Goal: Task Accomplishment & Management: Manage account settings

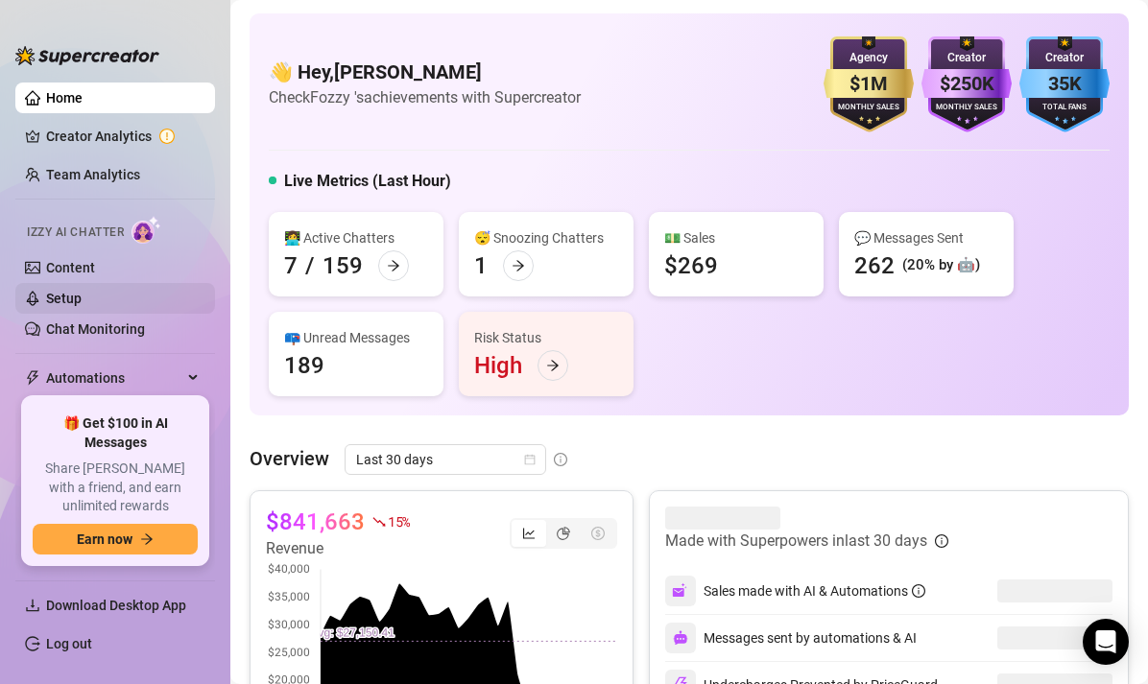
click at [63, 298] on link "Setup" at bounding box center [64, 298] width 36 height 15
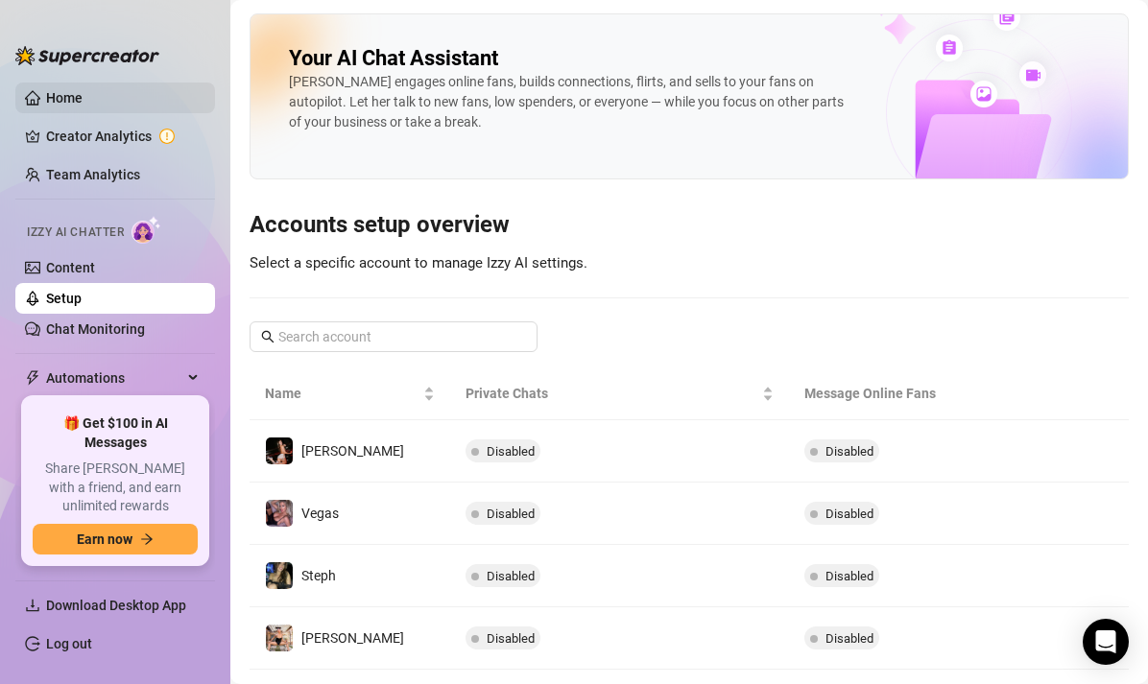
click at [83, 101] on link "Home" at bounding box center [64, 97] width 36 height 15
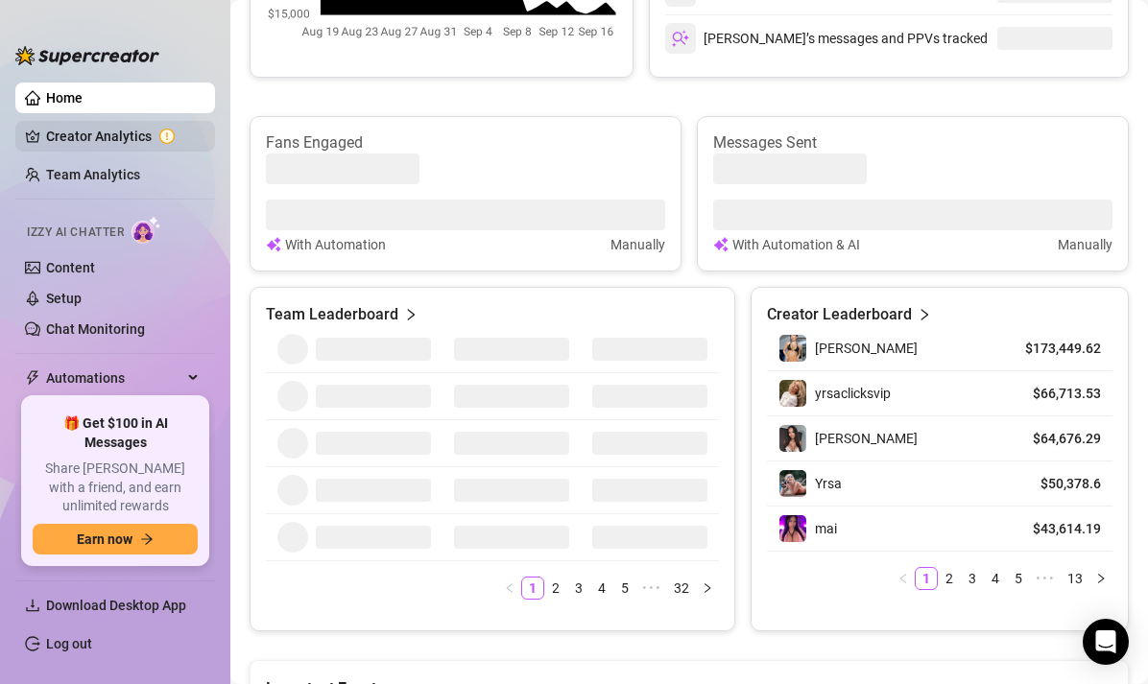
click at [131, 129] on link "Creator Analytics" at bounding box center [123, 136] width 154 height 31
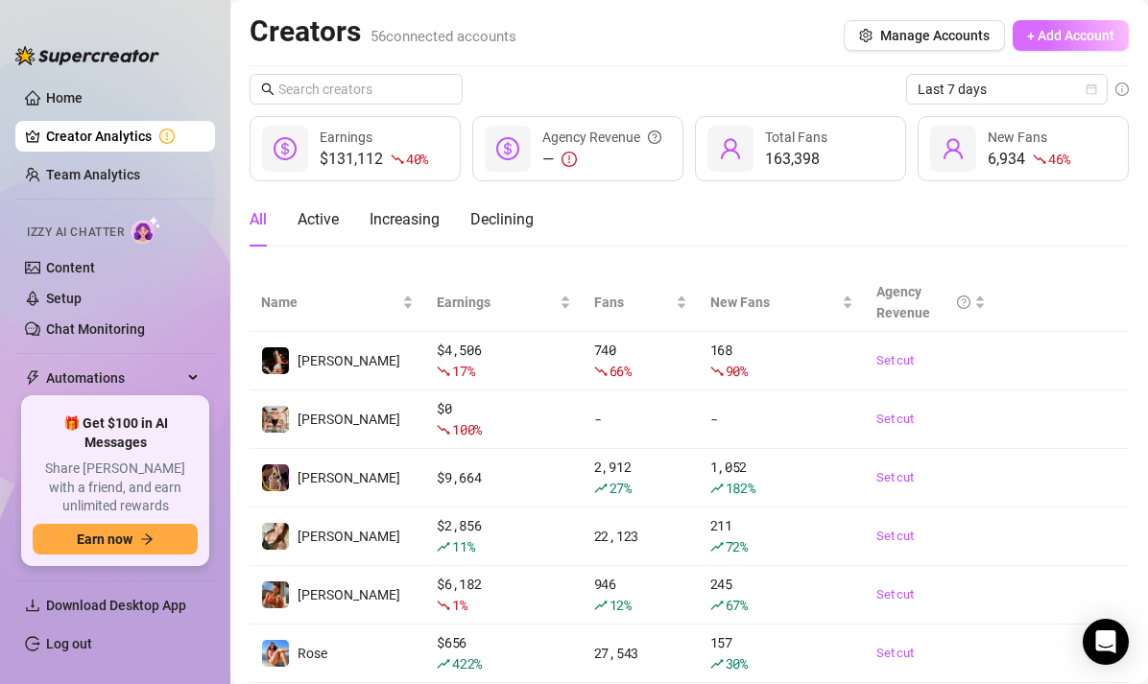
click at [1085, 43] on button "+ Add Account" at bounding box center [1071, 35] width 116 height 31
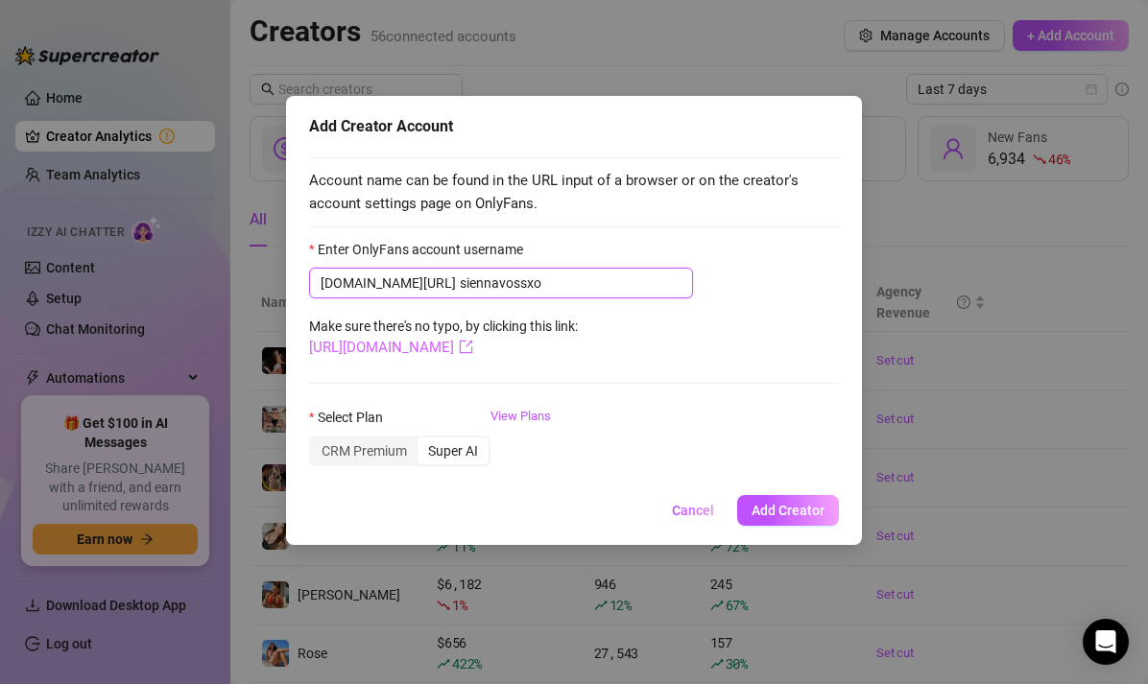
type input "siennavossxo"
click at [473, 349] on icon "export" at bounding box center [466, 347] width 14 height 14
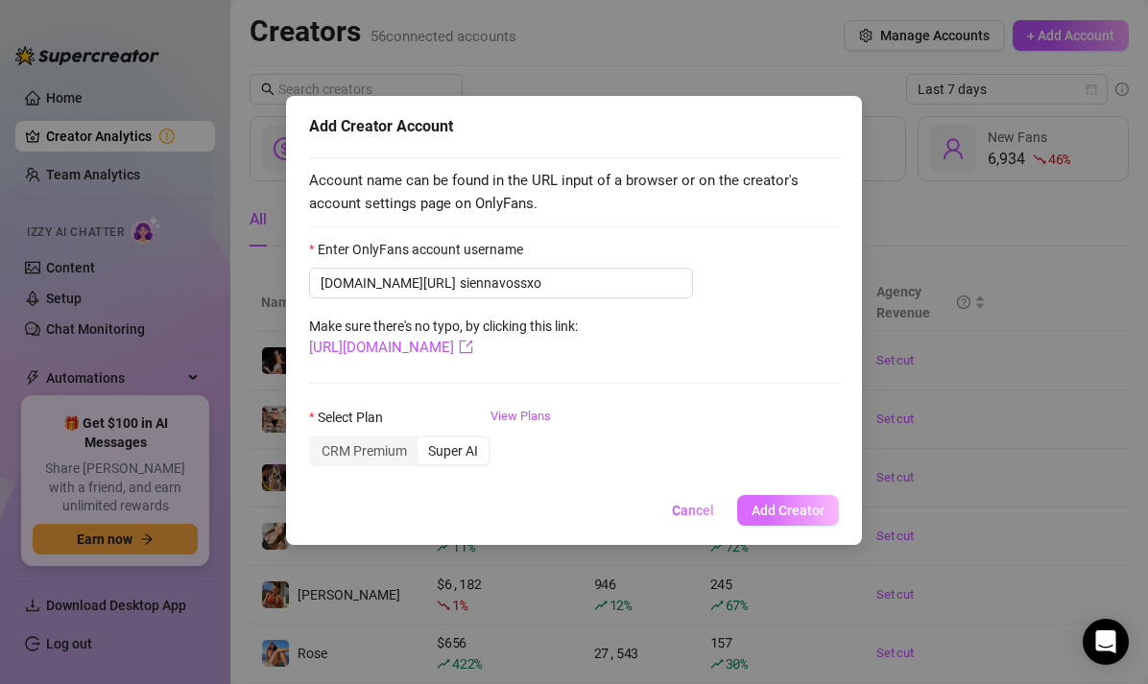
click at [791, 503] on span "Add Creator" at bounding box center [788, 510] width 73 height 15
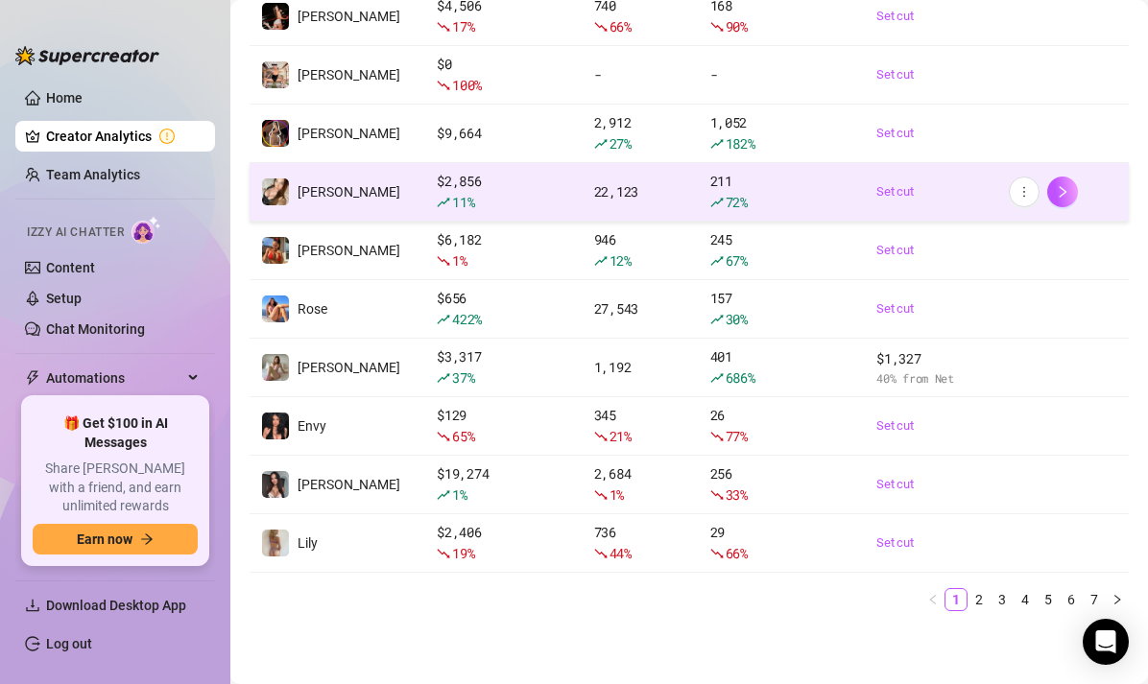
scroll to position [345, 0]
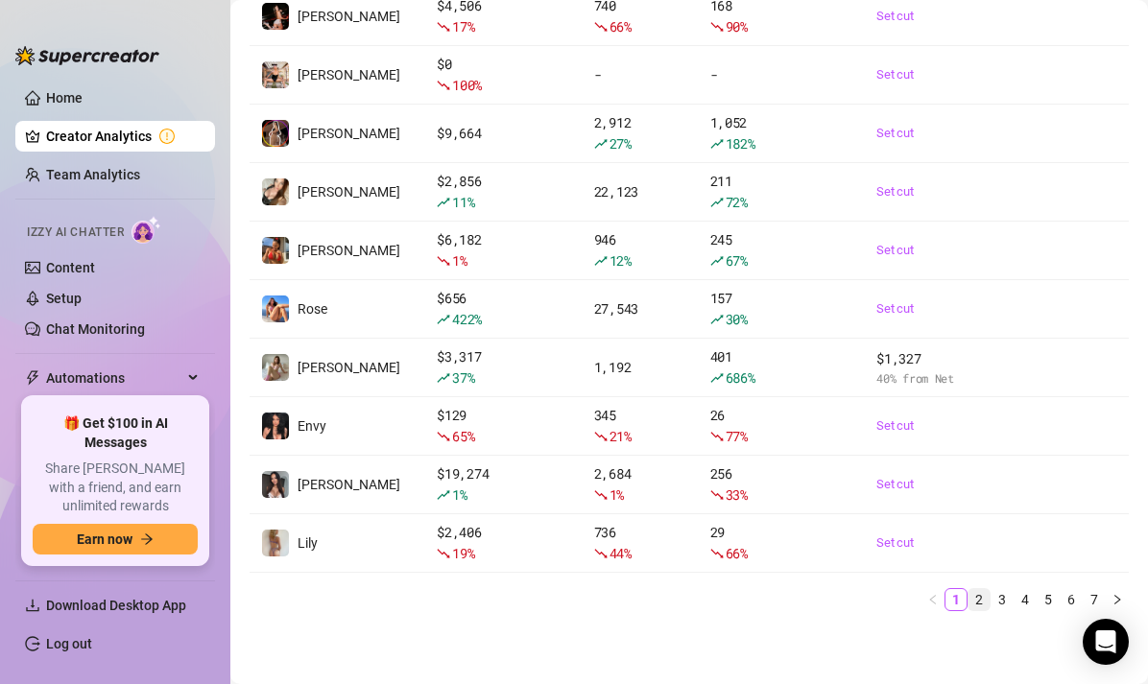
click at [977, 599] on link "2" at bounding box center [978, 599] width 21 height 21
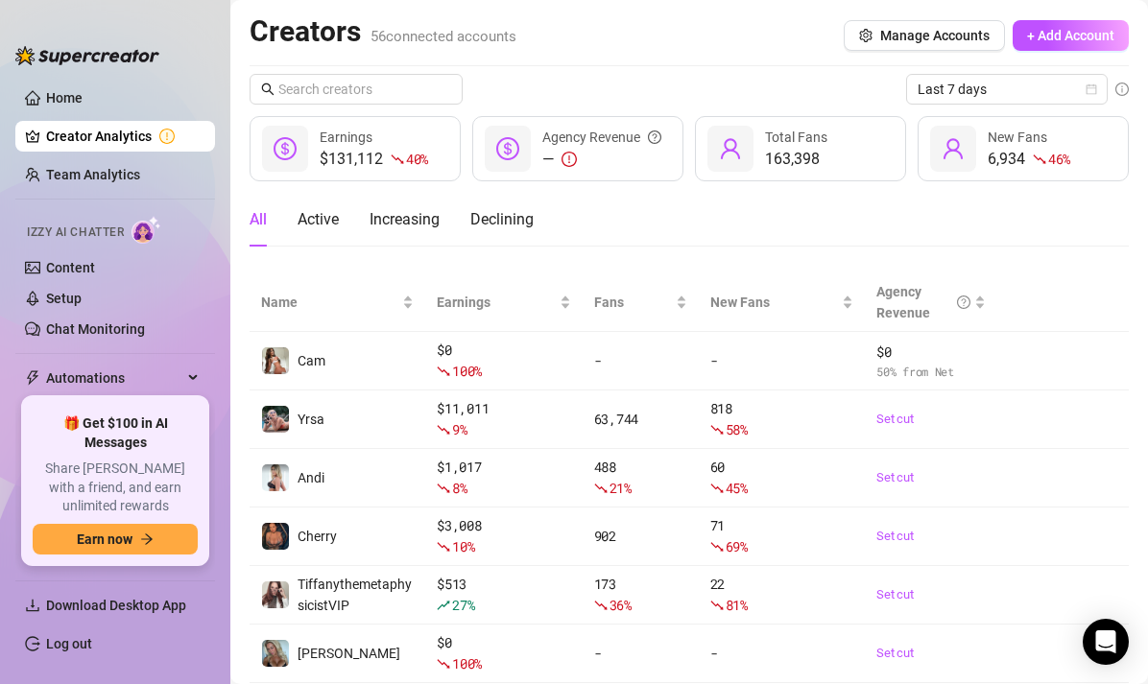
scroll to position [0, 0]
drag, startPoint x: 284, startPoint y: 89, endPoint x: 284, endPoint y: 76, distance: 13.4
click at [284, 89] on input "text" at bounding box center [356, 89] width 157 height 21
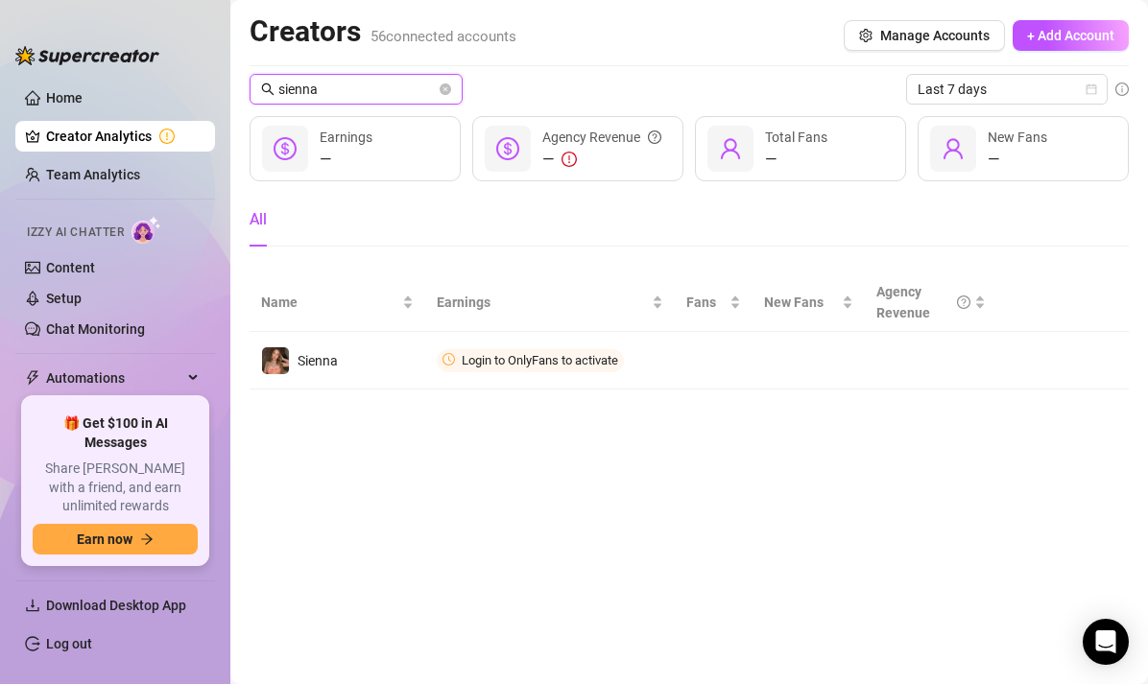
type input "Sienna"
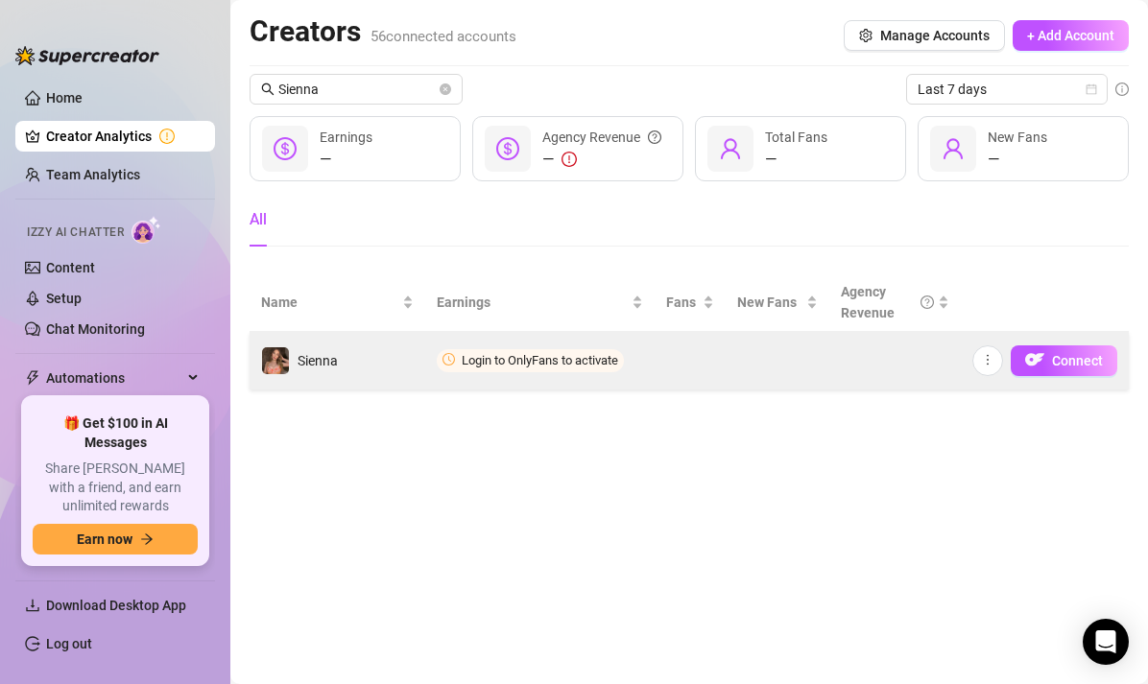
drag, startPoint x: 284, startPoint y: 76, endPoint x: 389, endPoint y: 347, distance: 291.1
click at [389, 347] on td "Sienna" at bounding box center [338, 361] width 176 height 58
click at [1069, 366] on span "Connect" at bounding box center [1077, 360] width 51 height 15
click at [994, 370] on button "button" at bounding box center [987, 361] width 31 height 31
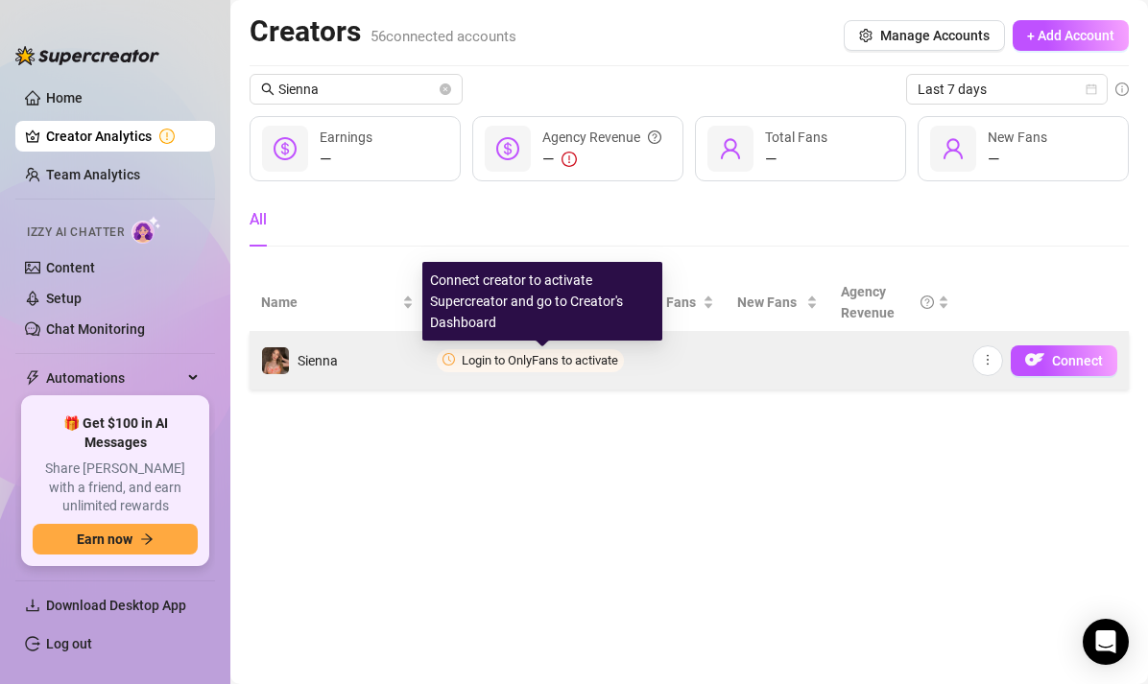
click at [551, 355] on span "Login to OnlyFans to activate" at bounding box center [540, 360] width 156 height 14
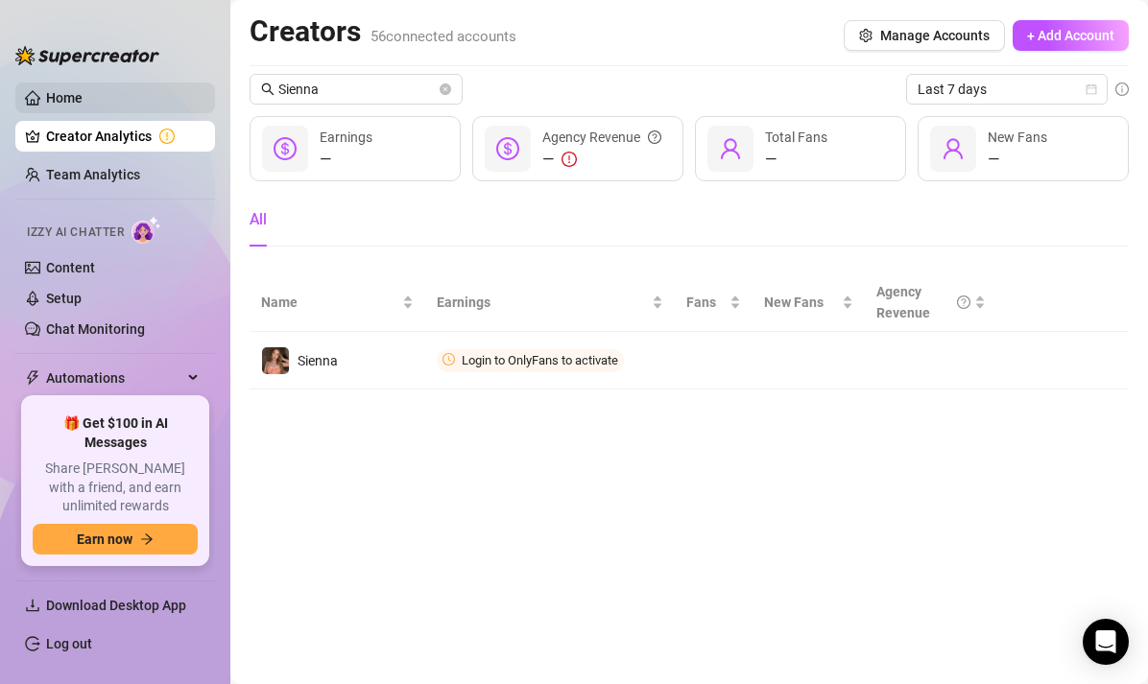
click at [83, 90] on link "Home" at bounding box center [64, 97] width 36 height 15
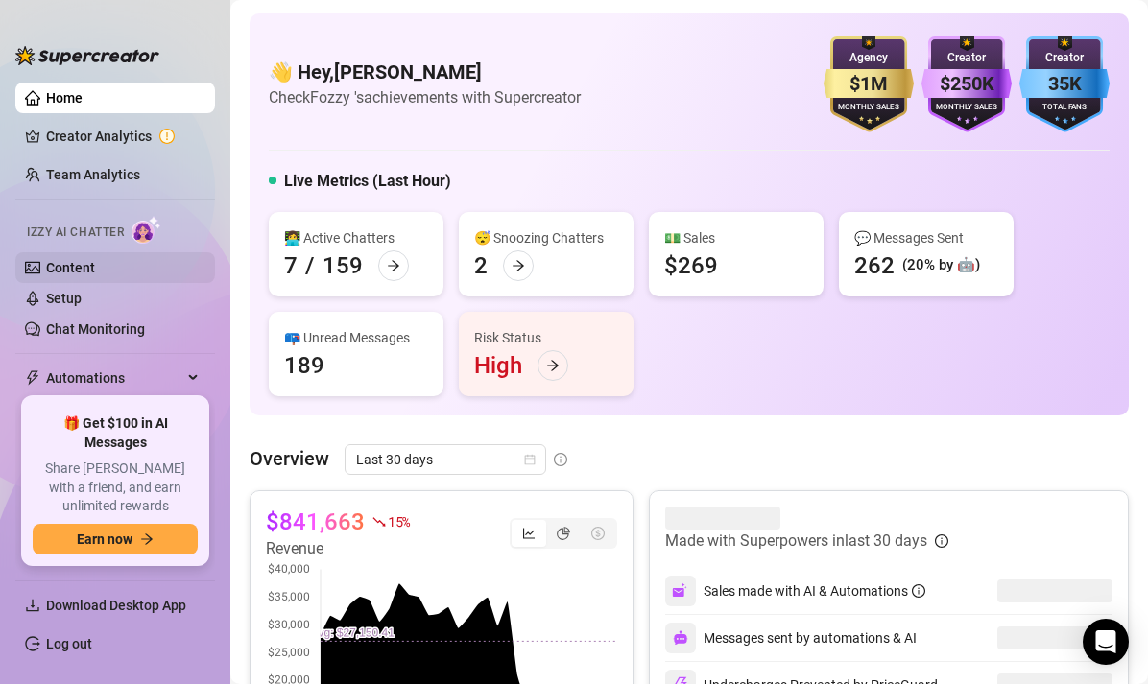
click at [94, 271] on link "Content" at bounding box center [70, 267] width 49 height 15
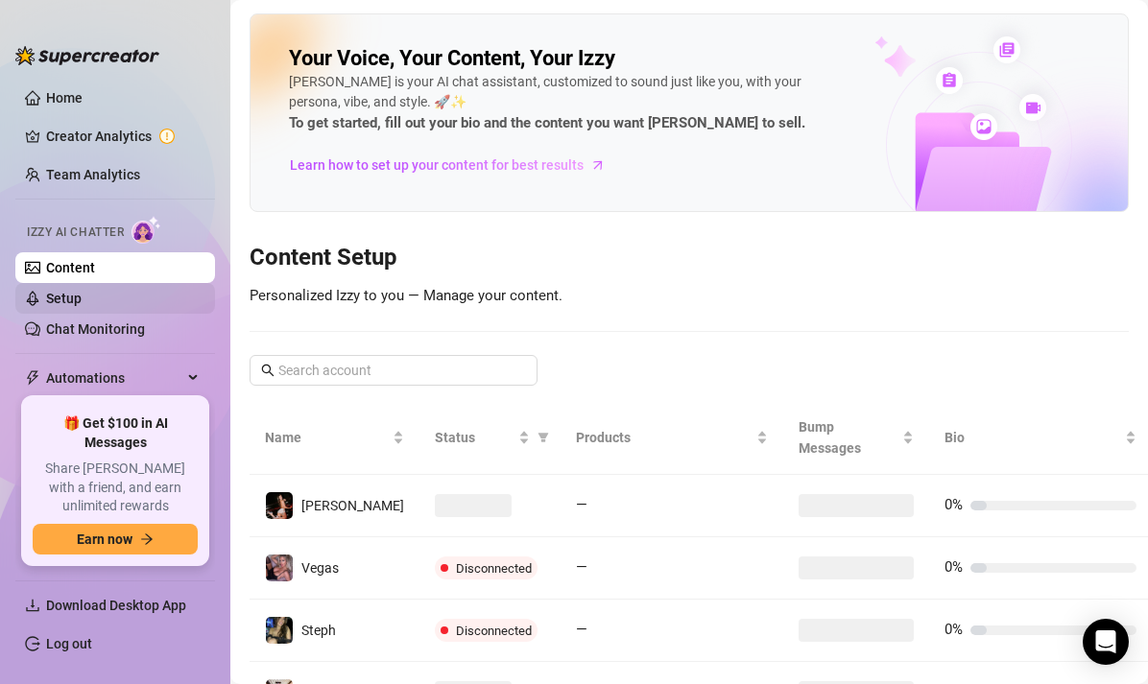
click at [82, 291] on link "Setup" at bounding box center [64, 298] width 36 height 15
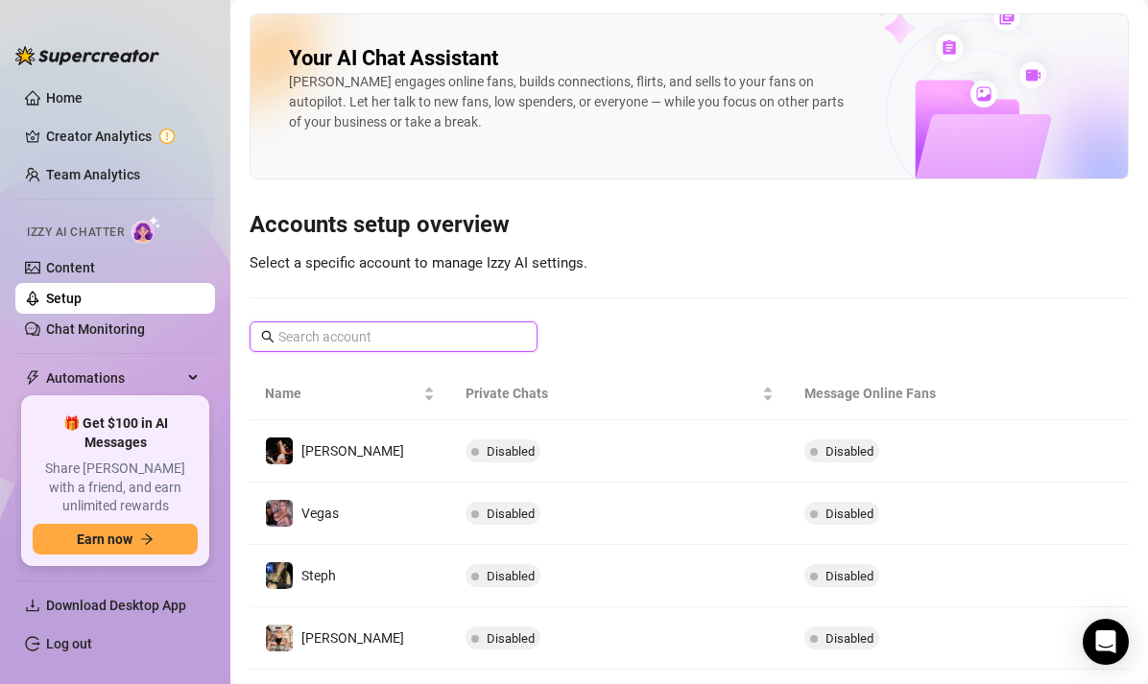
click at [321, 335] on input "text" at bounding box center [394, 336] width 232 height 21
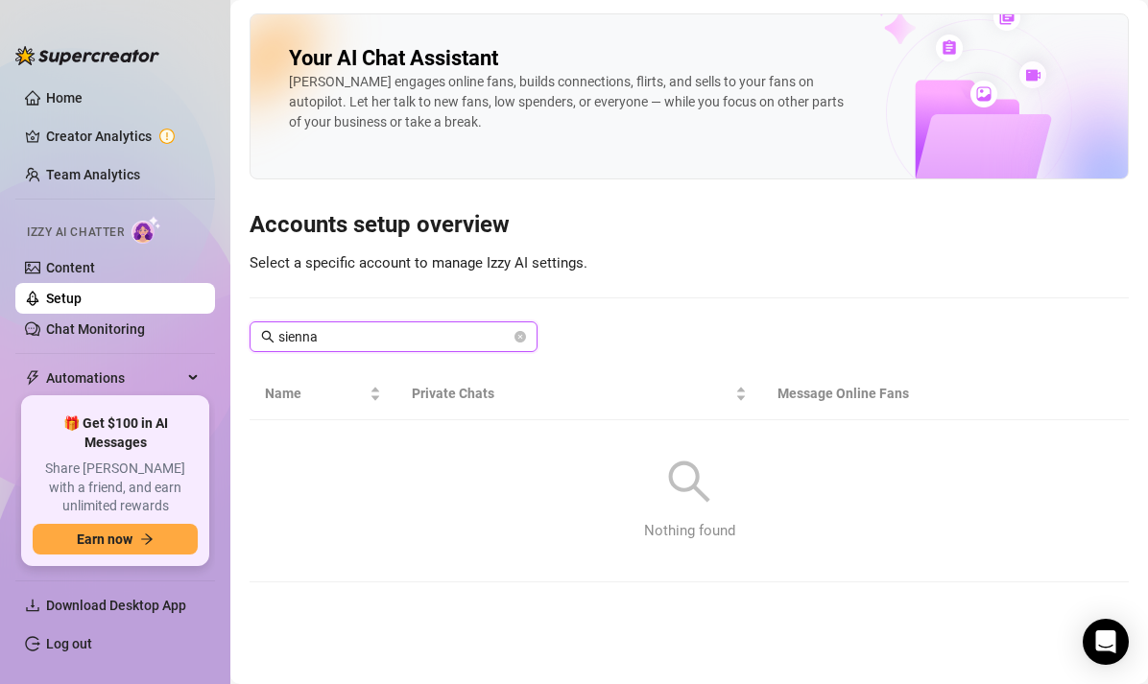
type input "Sienna"
drag, startPoint x: 321, startPoint y: 333, endPoint x: 521, endPoint y: 338, distance: 200.7
click at [521, 336] on icon "close-circle" at bounding box center [520, 337] width 12 height 12
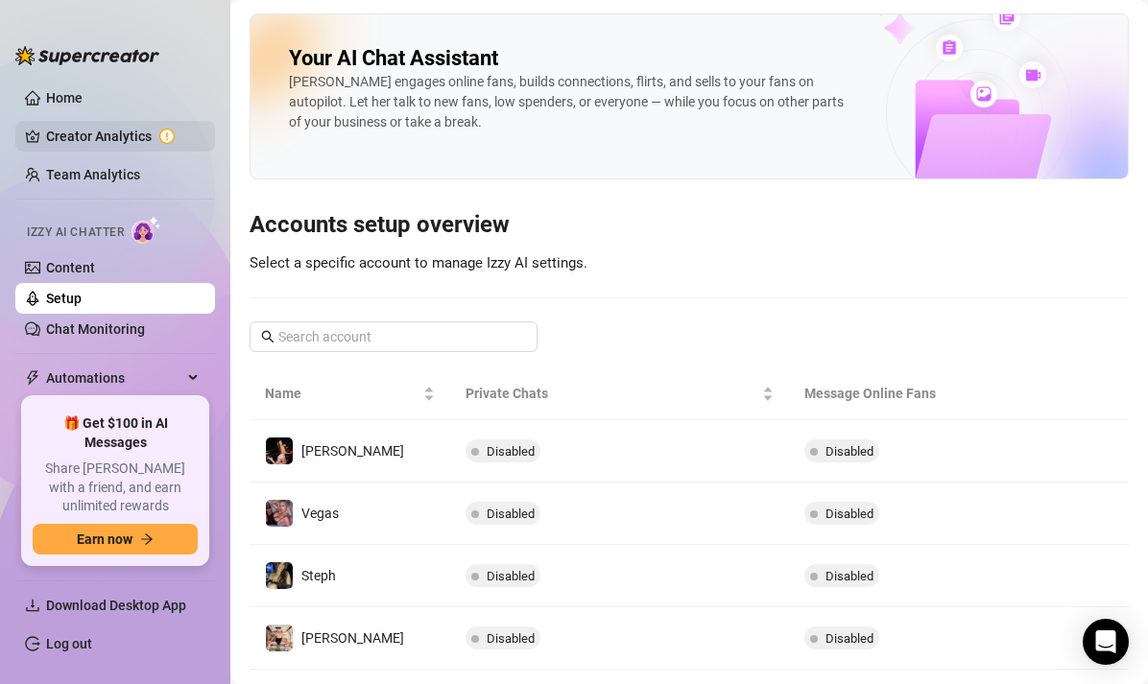
click at [133, 144] on link "Creator Analytics" at bounding box center [123, 136] width 154 height 31
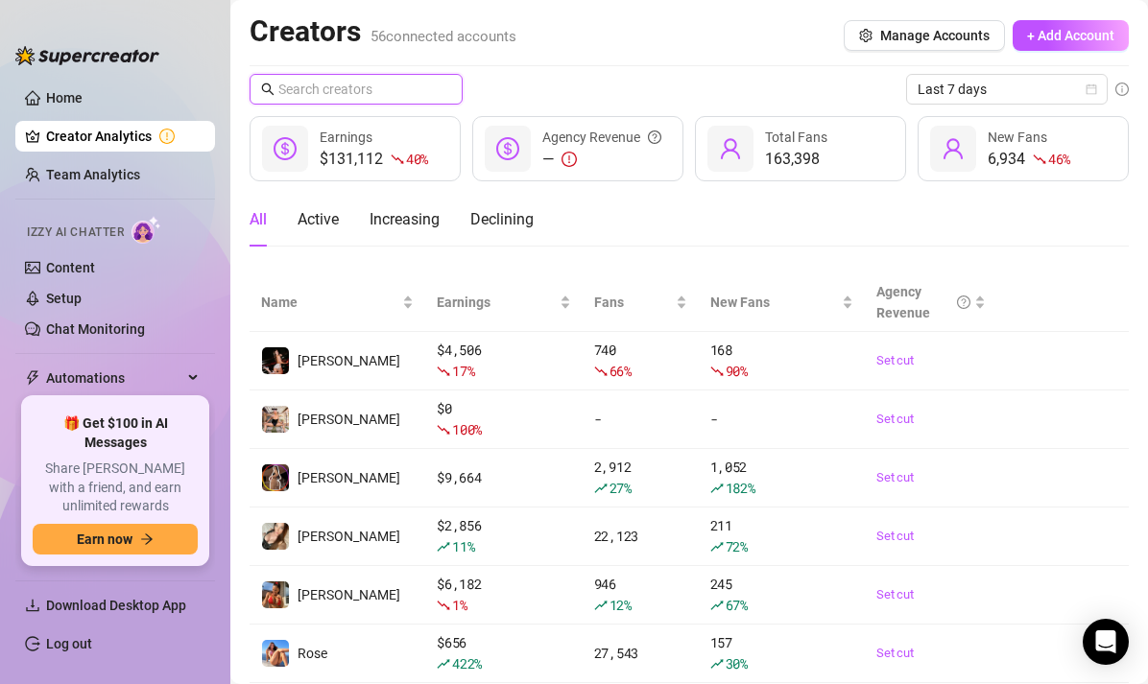
click at [355, 85] on input "text" at bounding box center [356, 89] width 157 height 21
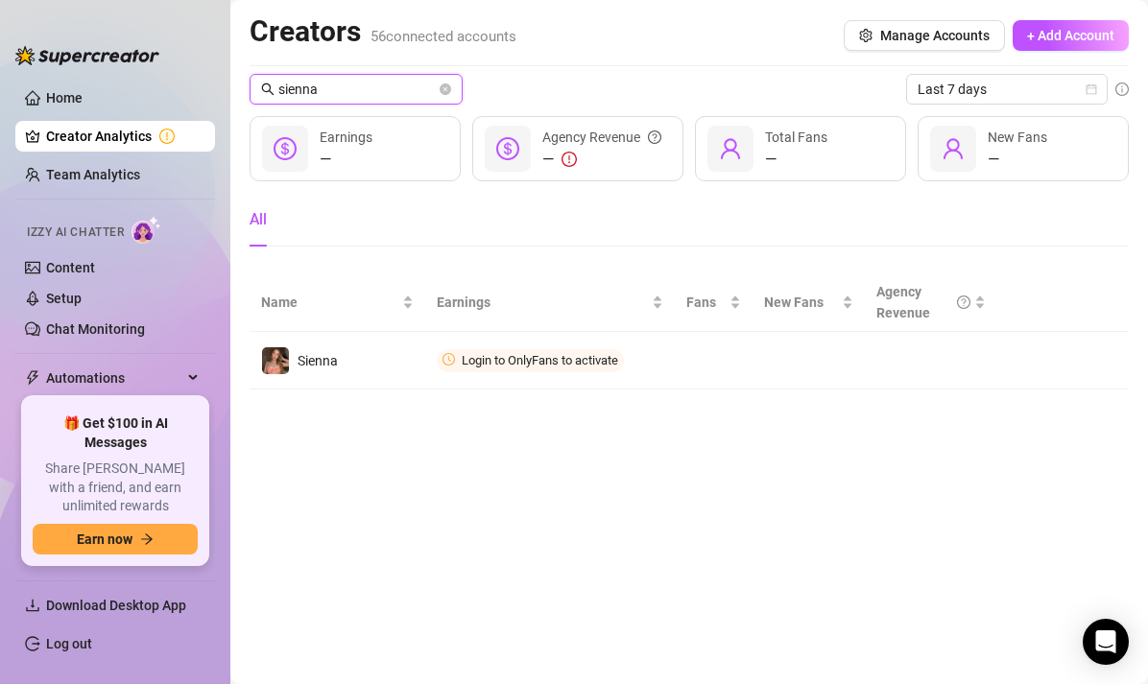
type input "Sienna"
drag, startPoint x: 355, startPoint y: 82, endPoint x: 908, endPoint y: 48, distance: 553.9
click at [908, 48] on button "Manage Accounts" at bounding box center [924, 35] width 161 height 31
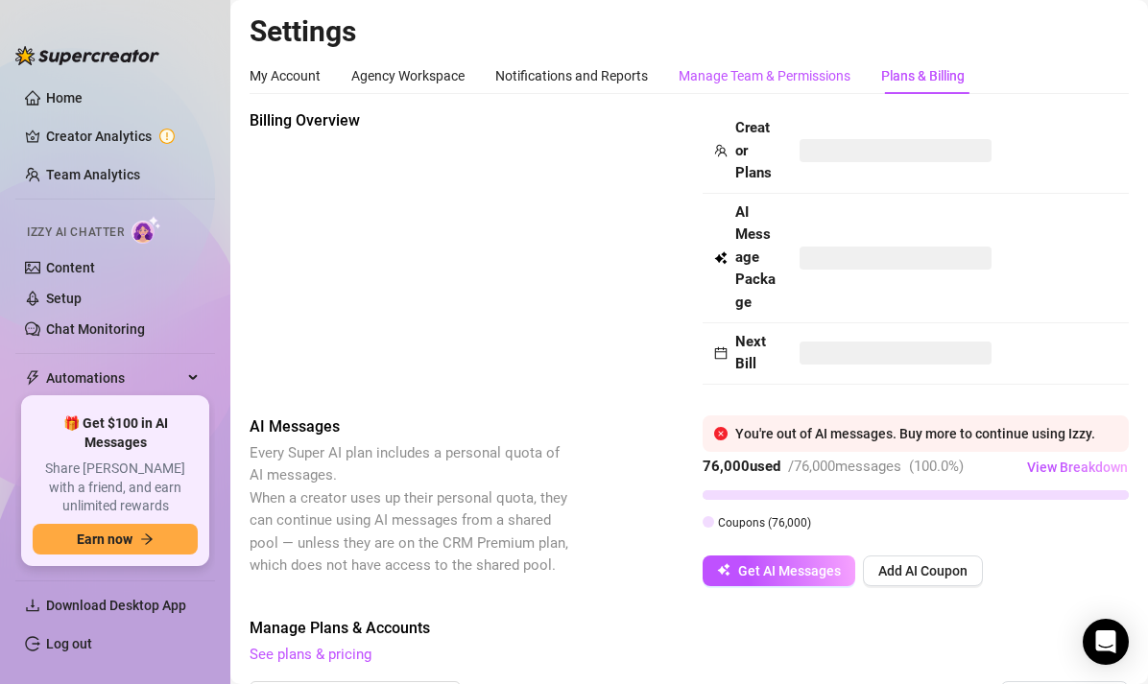
click at [763, 74] on div "Manage Team & Permissions" at bounding box center [765, 75] width 172 height 21
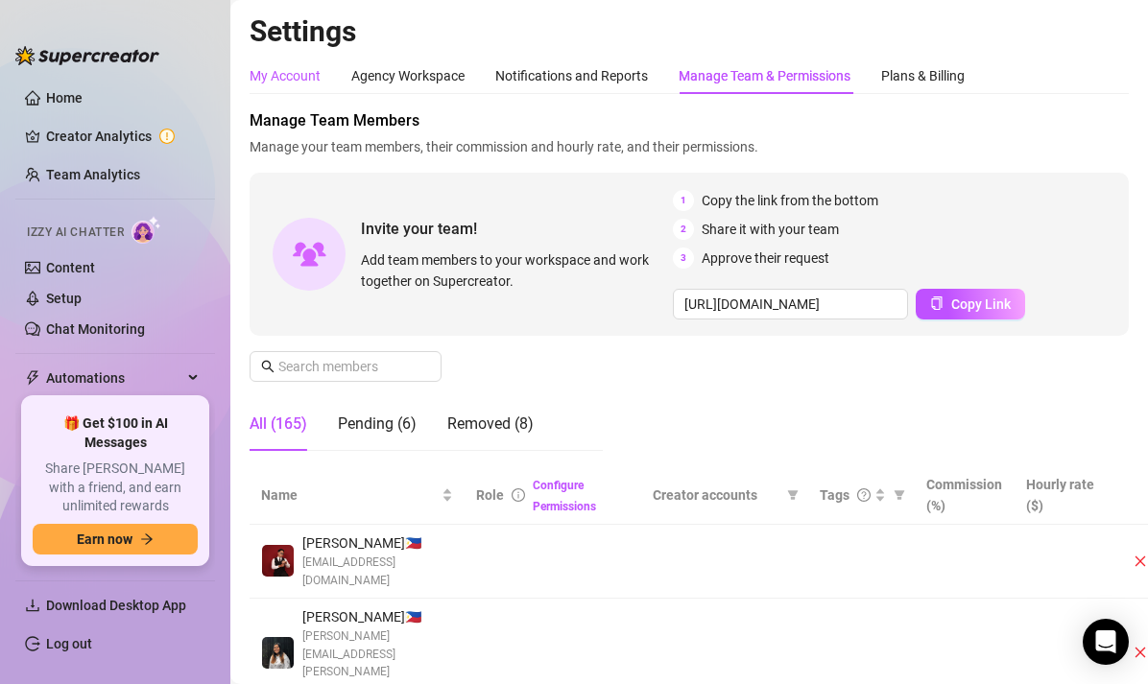
click at [304, 82] on div "My Account" at bounding box center [285, 75] width 71 height 21
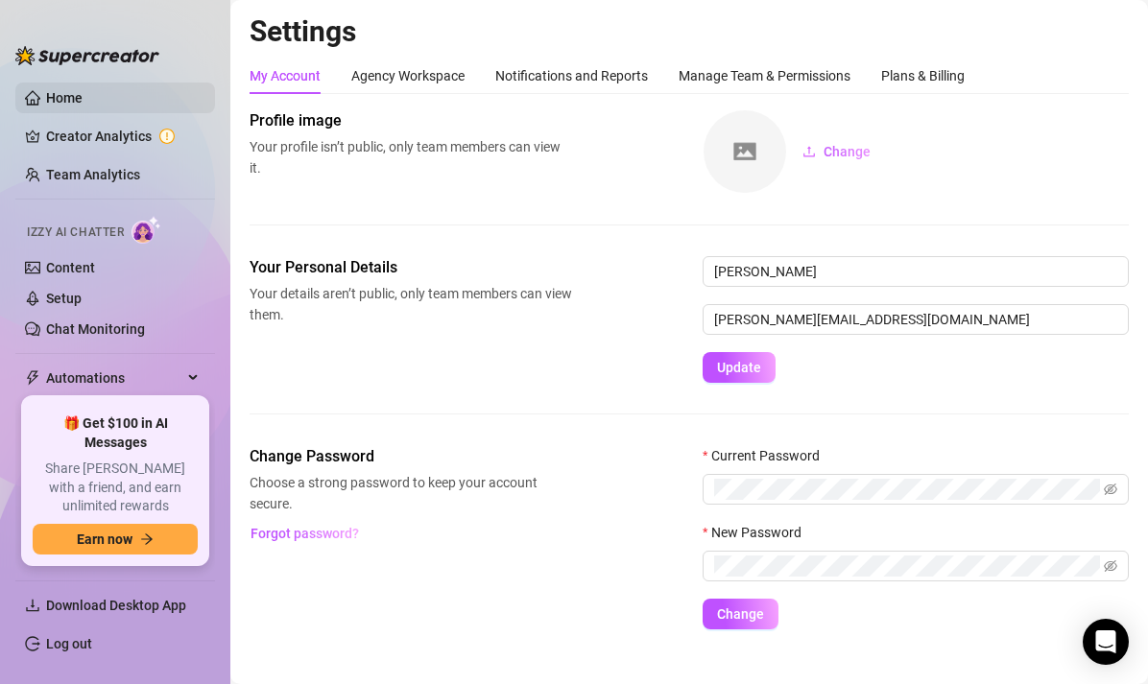
click at [83, 103] on link "Home" at bounding box center [64, 97] width 36 height 15
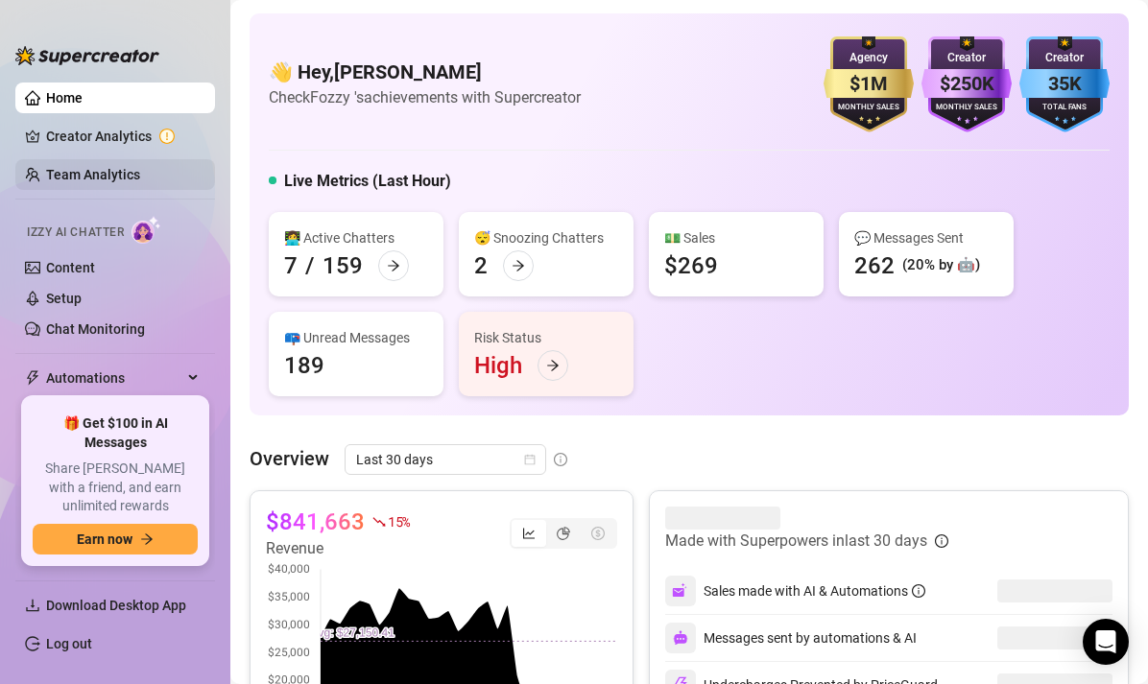
click at [140, 180] on link "Team Analytics" at bounding box center [93, 174] width 94 height 15
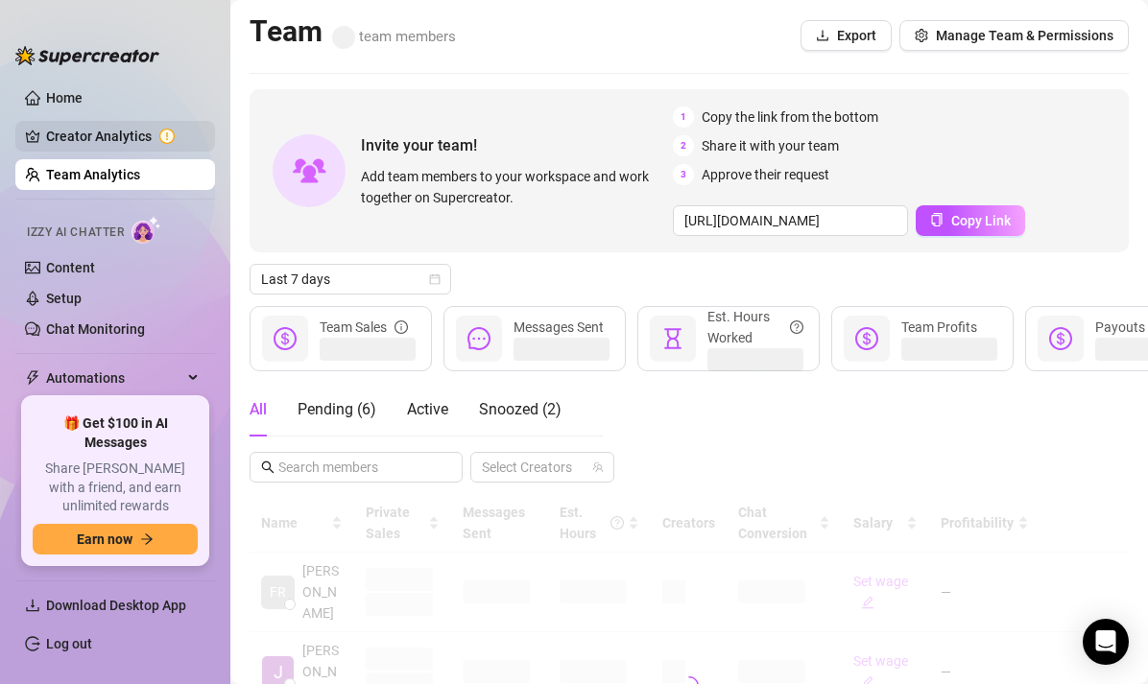
click at [179, 145] on link "Creator Analytics" at bounding box center [123, 136] width 154 height 31
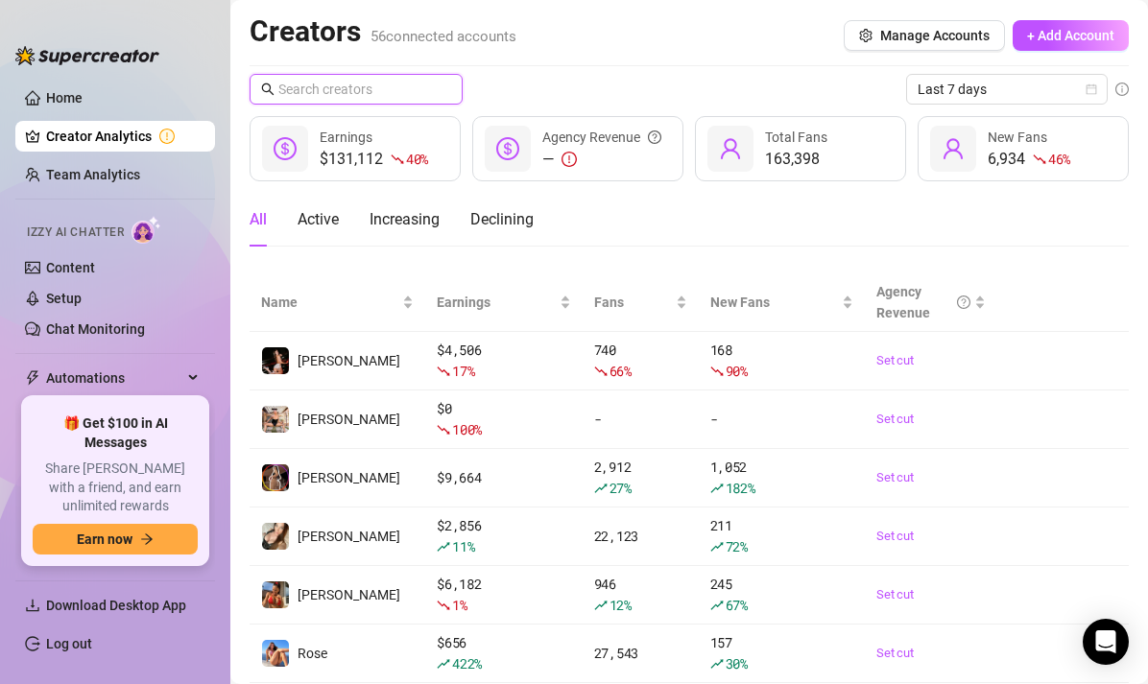
click at [376, 90] on input "text" at bounding box center [356, 89] width 157 height 21
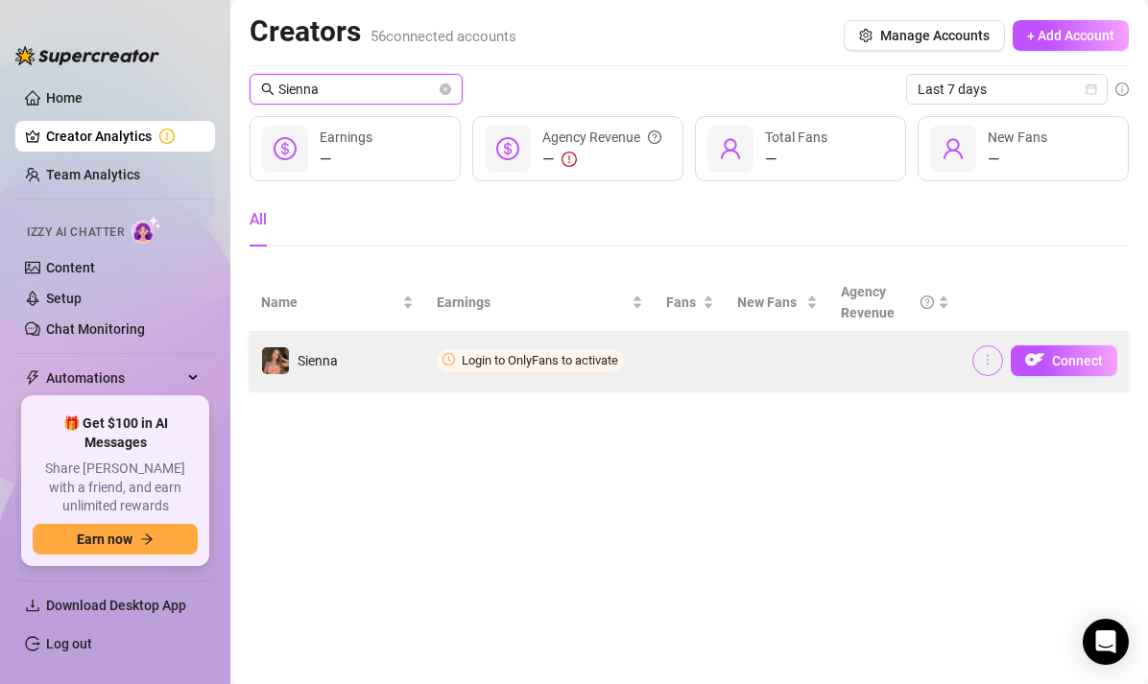
type input "Sienna"
click at [991, 362] on icon "more" at bounding box center [987, 359] width 13 height 13
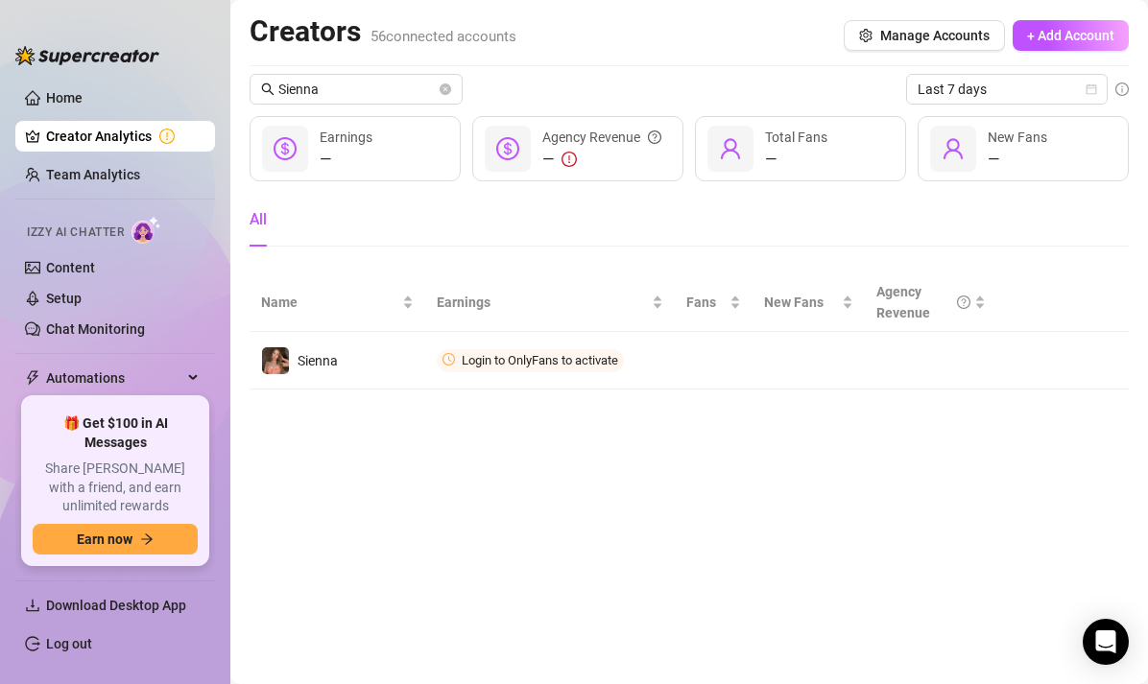
click at [831, 556] on main "Creators 56 connected accounts Manage Accounts + Add Account Sienna Last 7 days…" at bounding box center [689, 342] width 918 height 684
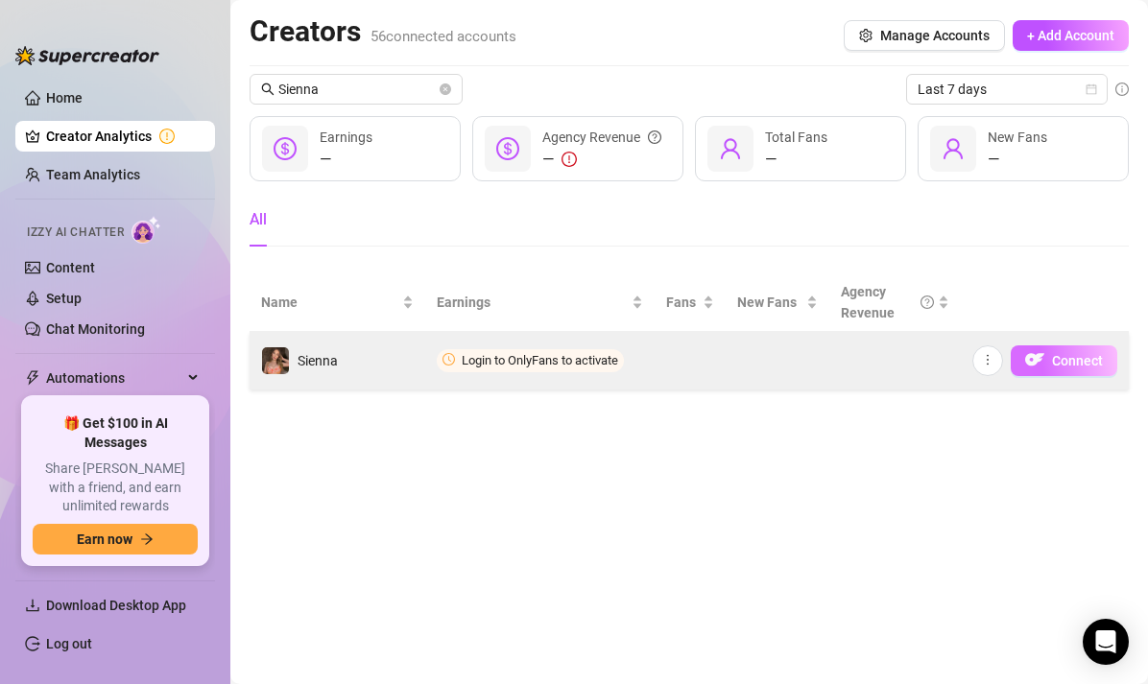
click at [1051, 362] on button "Connect" at bounding box center [1064, 361] width 107 height 31
click at [282, 360] on img at bounding box center [275, 360] width 27 height 27
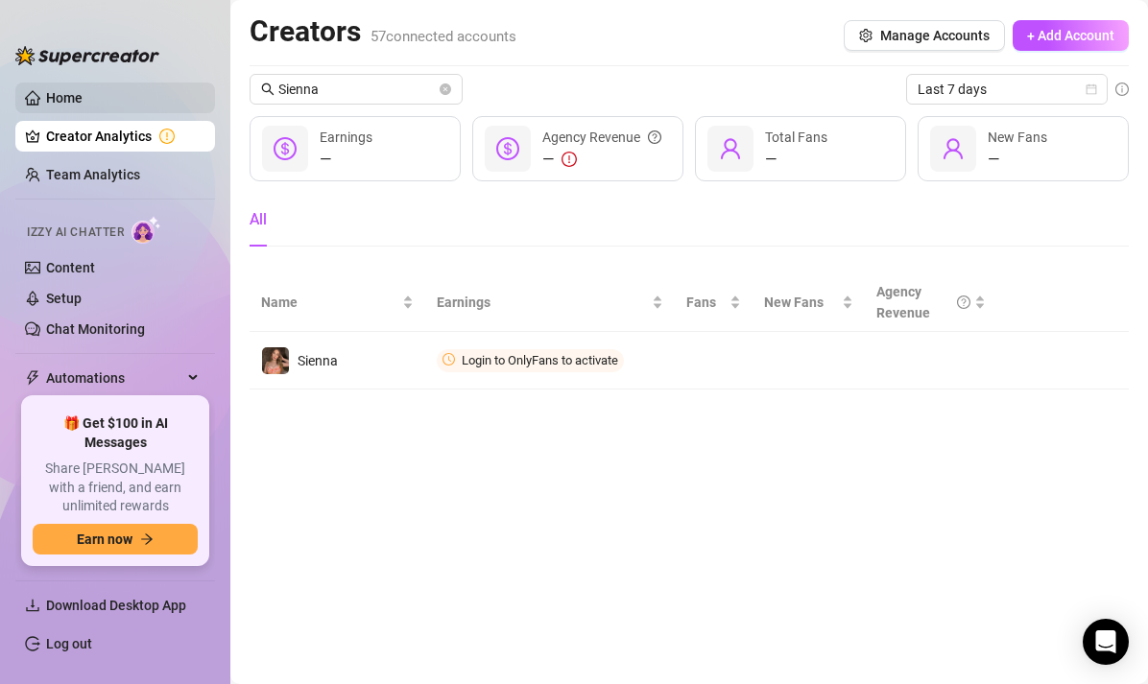
click at [83, 99] on link "Home" at bounding box center [64, 97] width 36 height 15
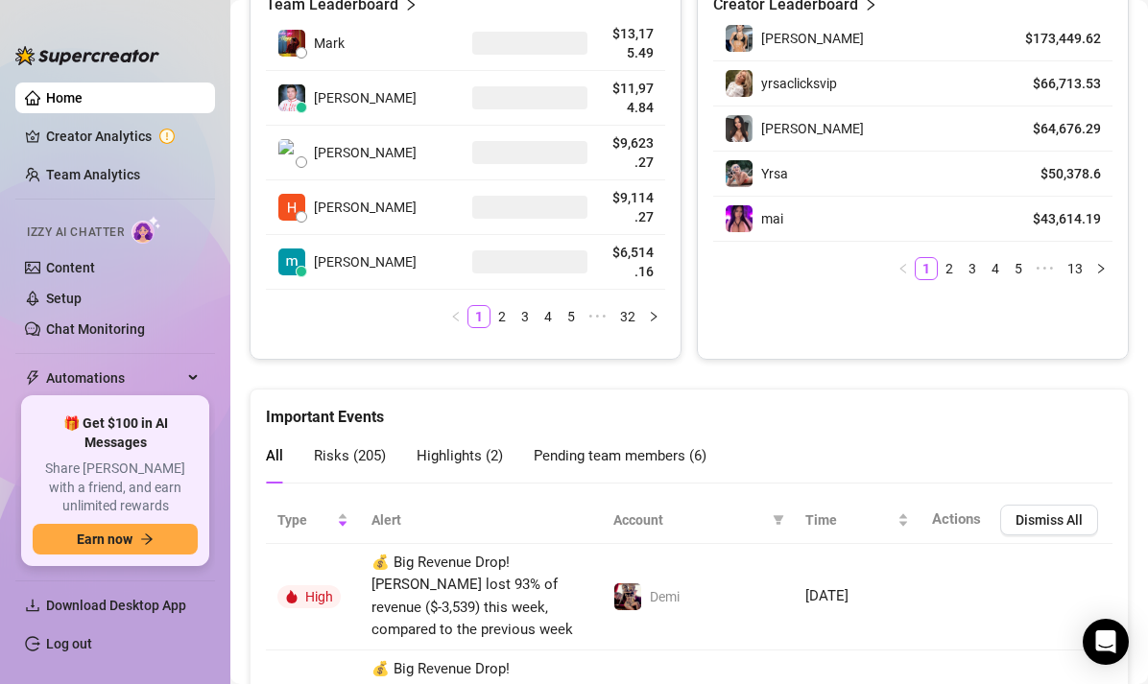
scroll to position [916, 0]
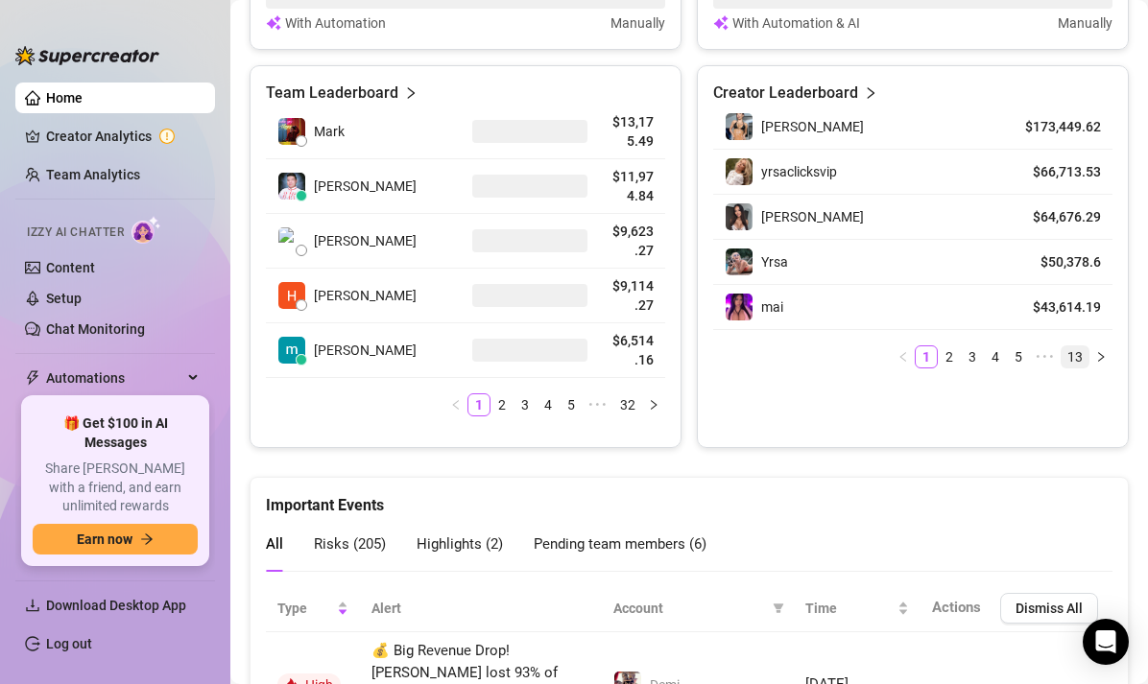
click at [1073, 355] on link "13" at bounding box center [1075, 356] width 27 height 21
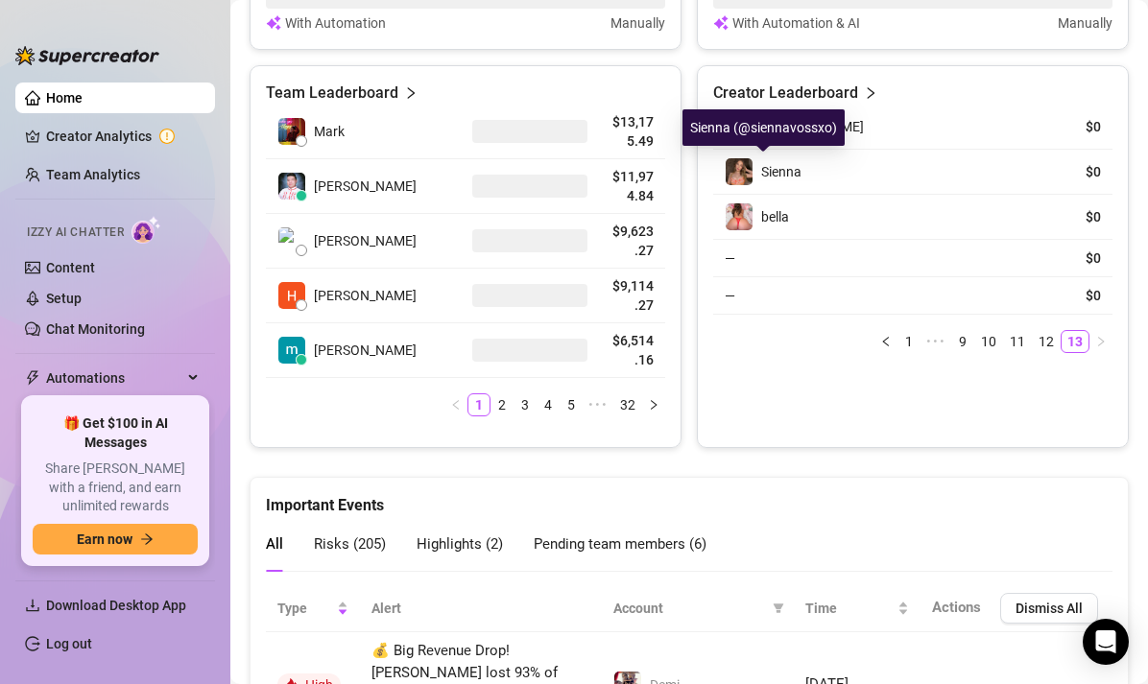
click at [745, 171] on img at bounding box center [739, 171] width 27 height 27
click at [766, 172] on span "Sienna" at bounding box center [781, 171] width 40 height 15
click at [748, 172] on img at bounding box center [739, 171] width 27 height 27
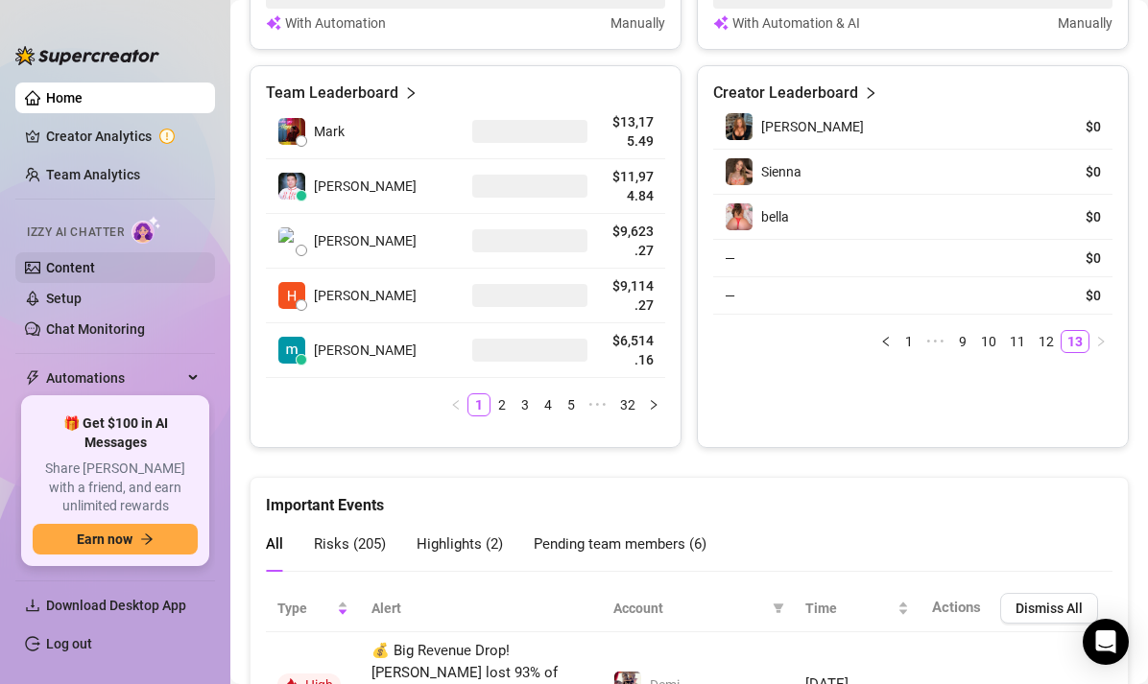
click at [89, 268] on link "Content" at bounding box center [70, 267] width 49 height 15
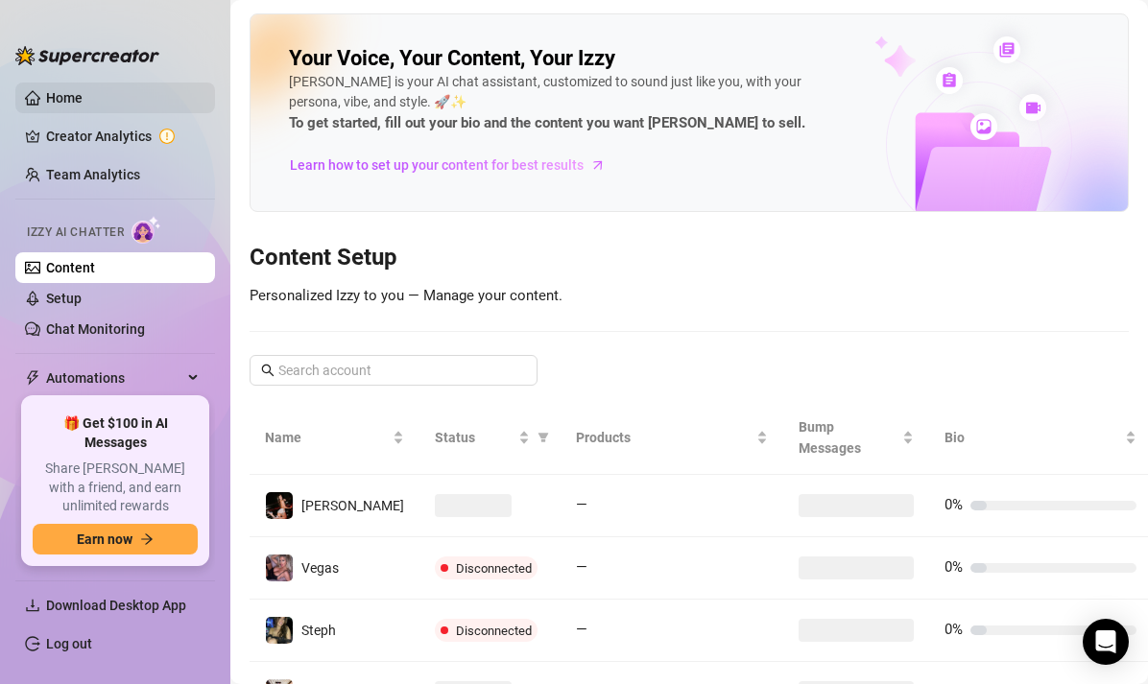
click at [83, 92] on link "Home" at bounding box center [64, 97] width 36 height 15
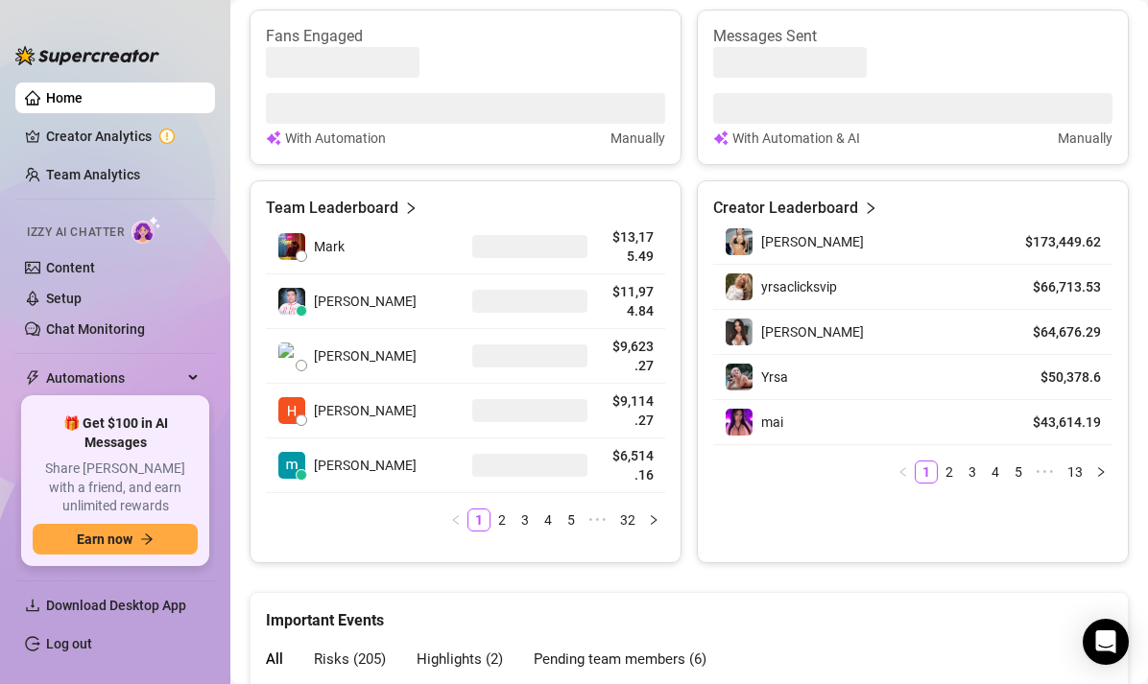
scroll to position [779, 0]
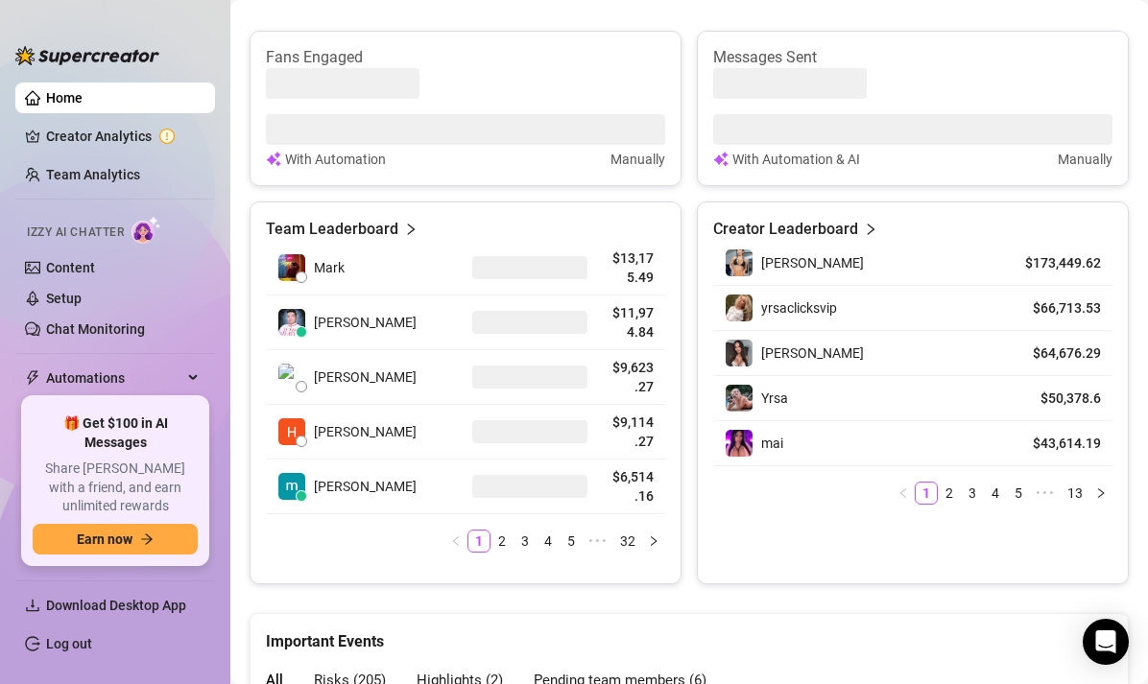
click at [836, 219] on article "Creator Leaderboard" at bounding box center [785, 229] width 145 height 23
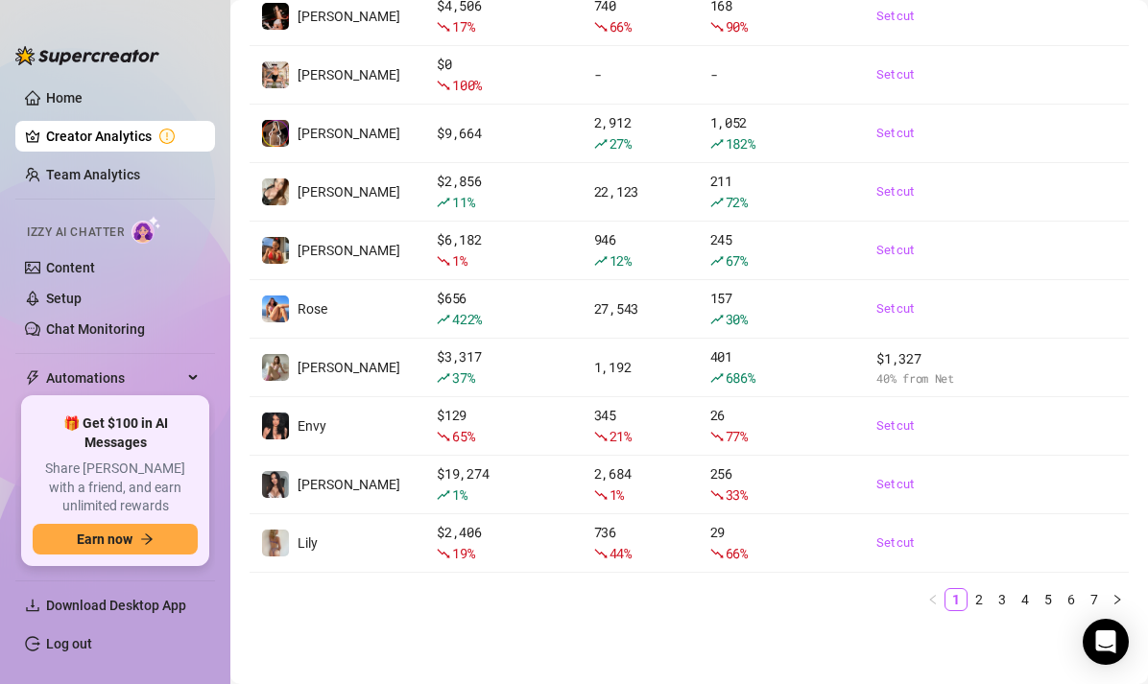
scroll to position [345, 0]
click at [1119, 598] on icon "right" at bounding box center [1117, 600] width 12 height 12
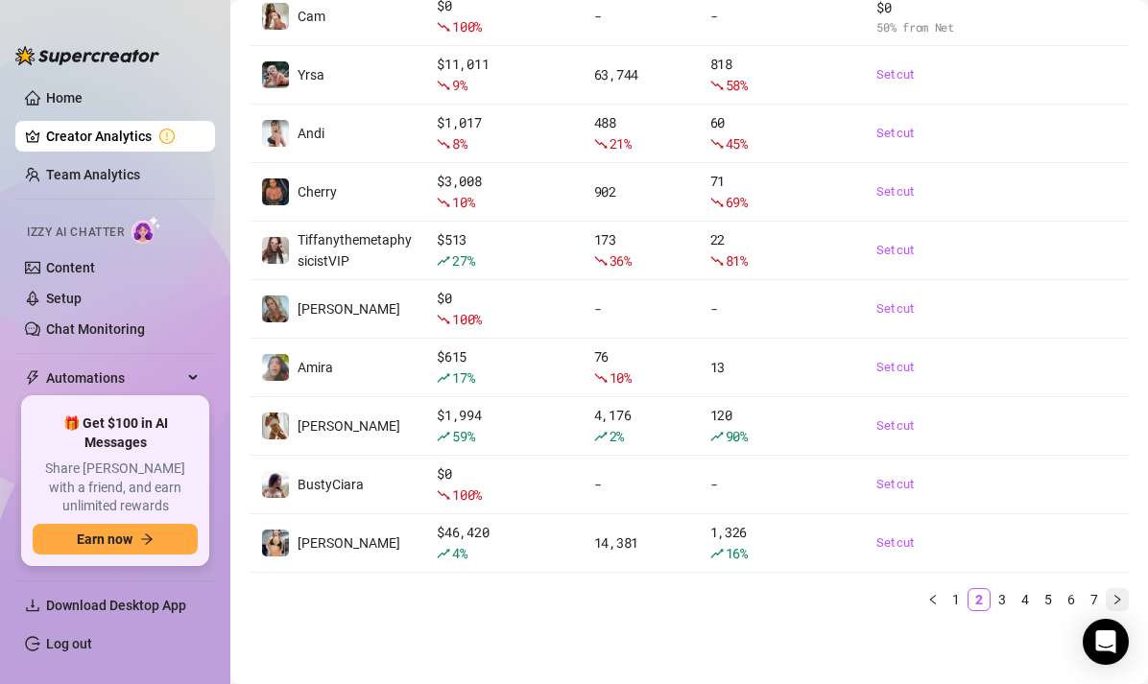
click at [1119, 598] on icon "right" at bounding box center [1117, 600] width 12 height 12
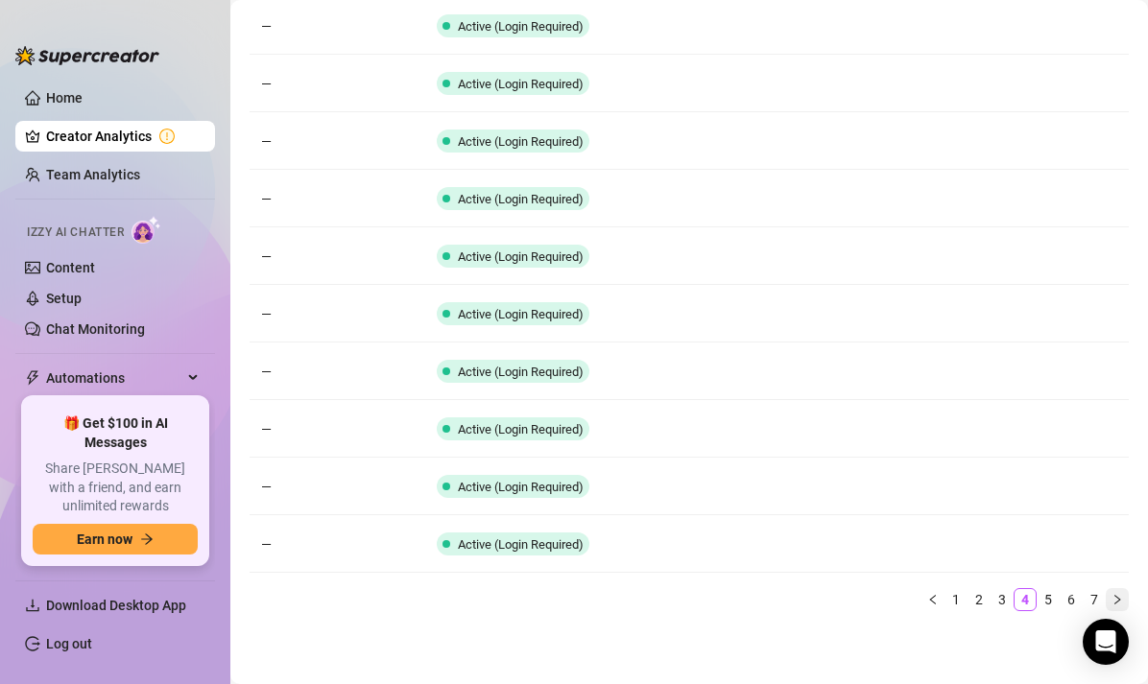
click at [1119, 598] on icon "right" at bounding box center [1117, 600] width 12 height 12
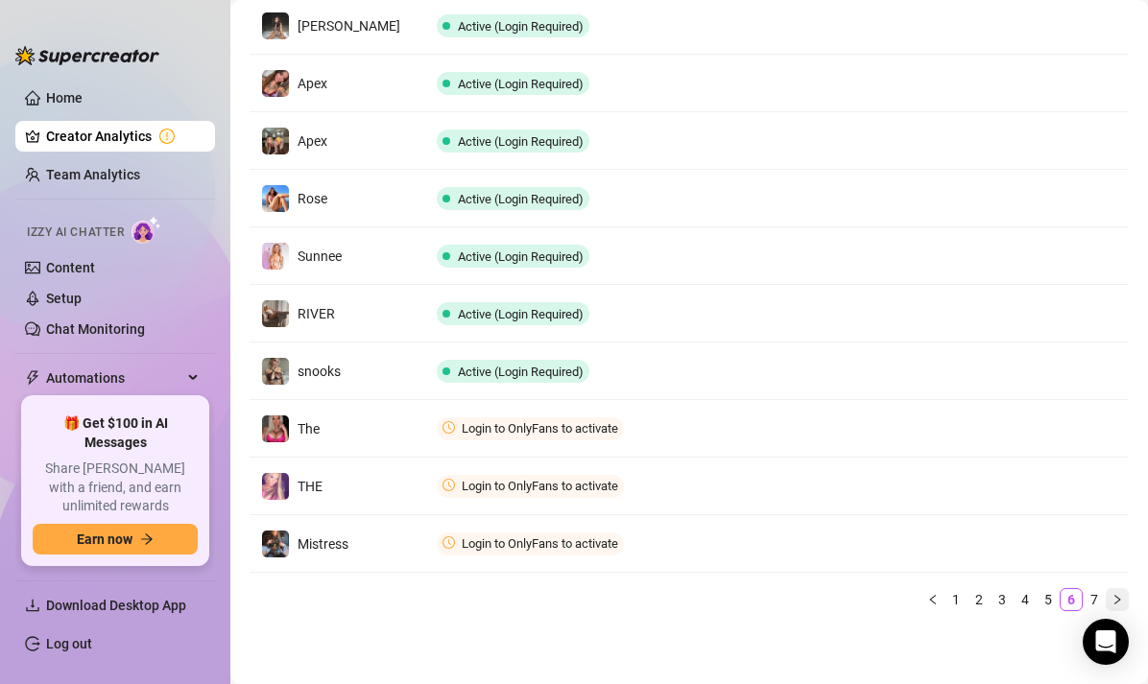
click at [1119, 598] on icon "right" at bounding box center [1117, 600] width 12 height 12
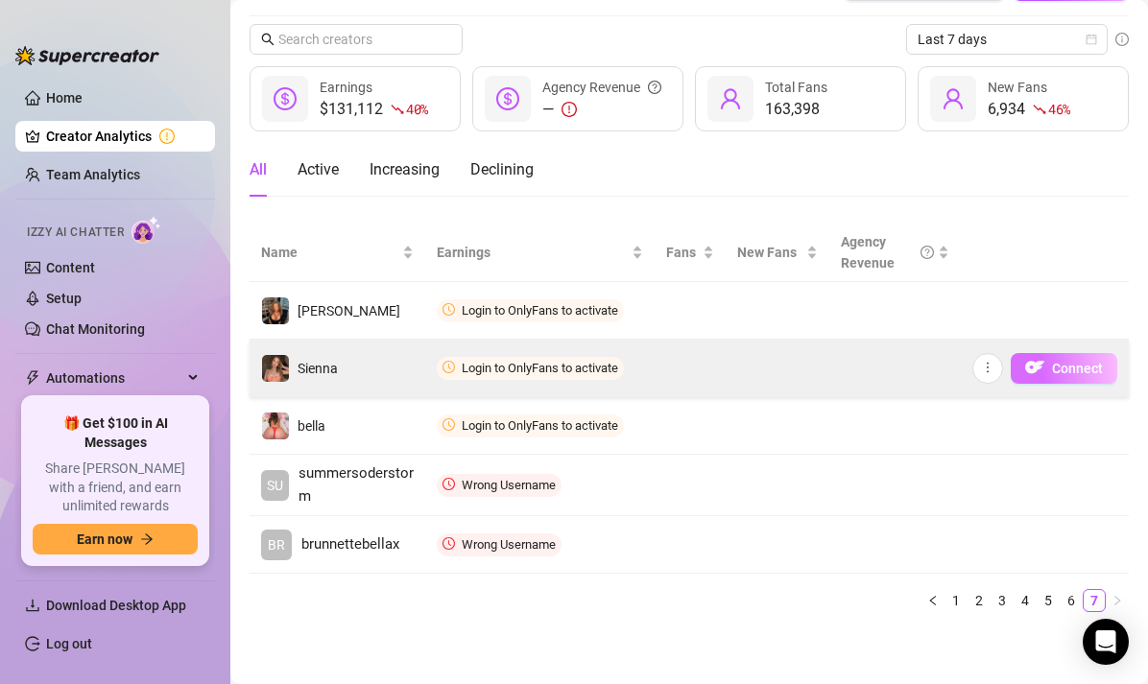
click at [1026, 364] on img "button" at bounding box center [1034, 367] width 19 height 19
click at [252, 370] on td "Sienna" at bounding box center [338, 369] width 176 height 58
click at [997, 377] on button "button" at bounding box center [987, 368] width 31 height 31
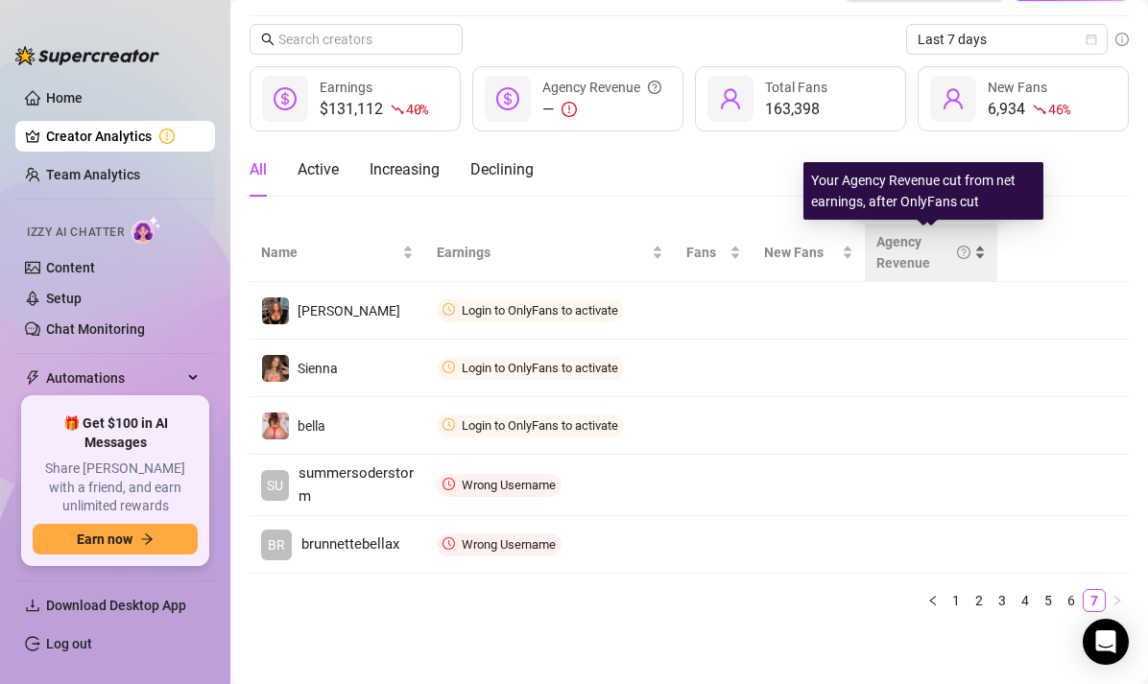
click at [935, 241] on div "Agency Revenue" at bounding box center [922, 252] width 93 height 42
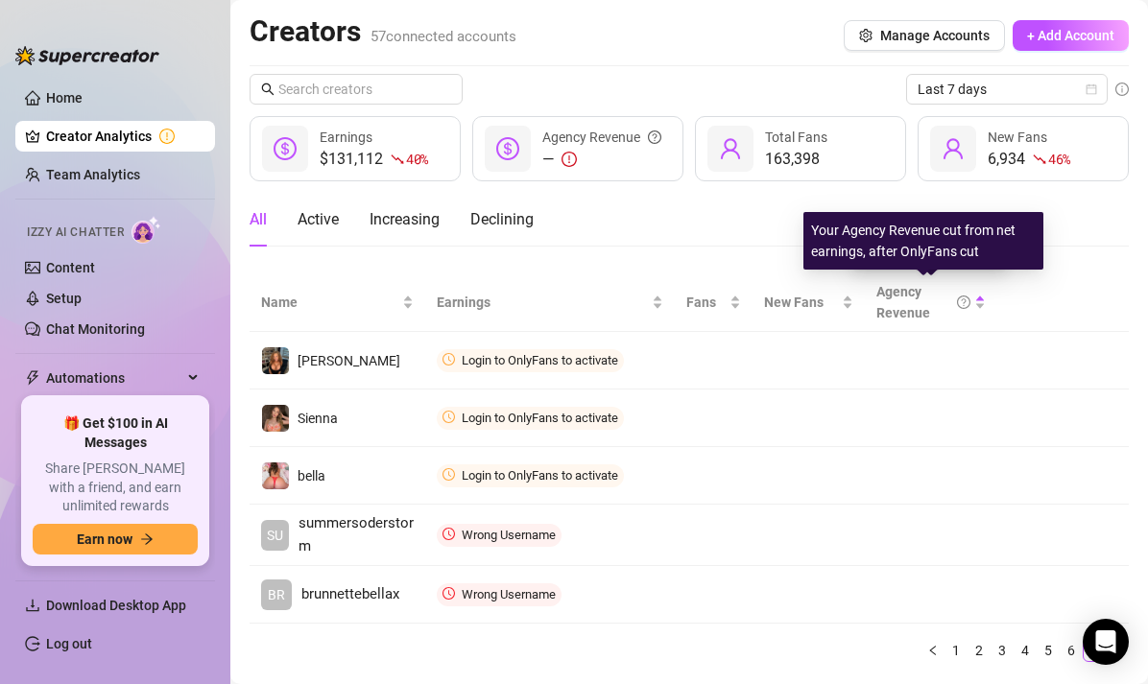
scroll to position [0, 0]
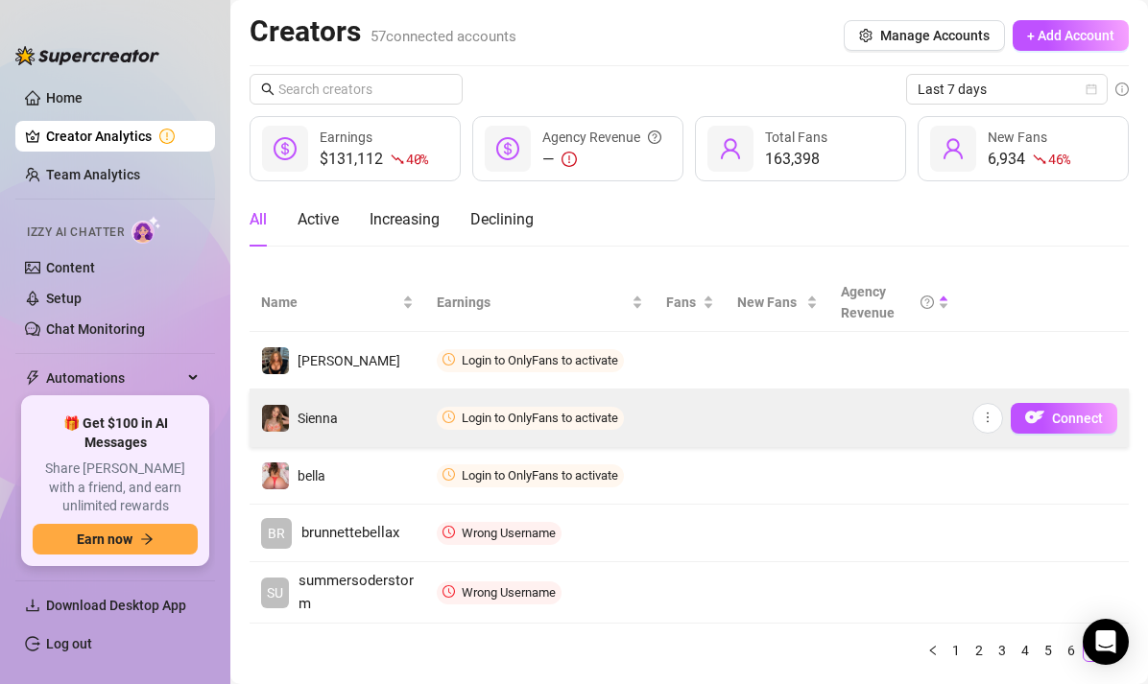
click at [509, 403] on td "Login to OnlyFans to activate" at bounding box center [539, 419] width 229 height 58
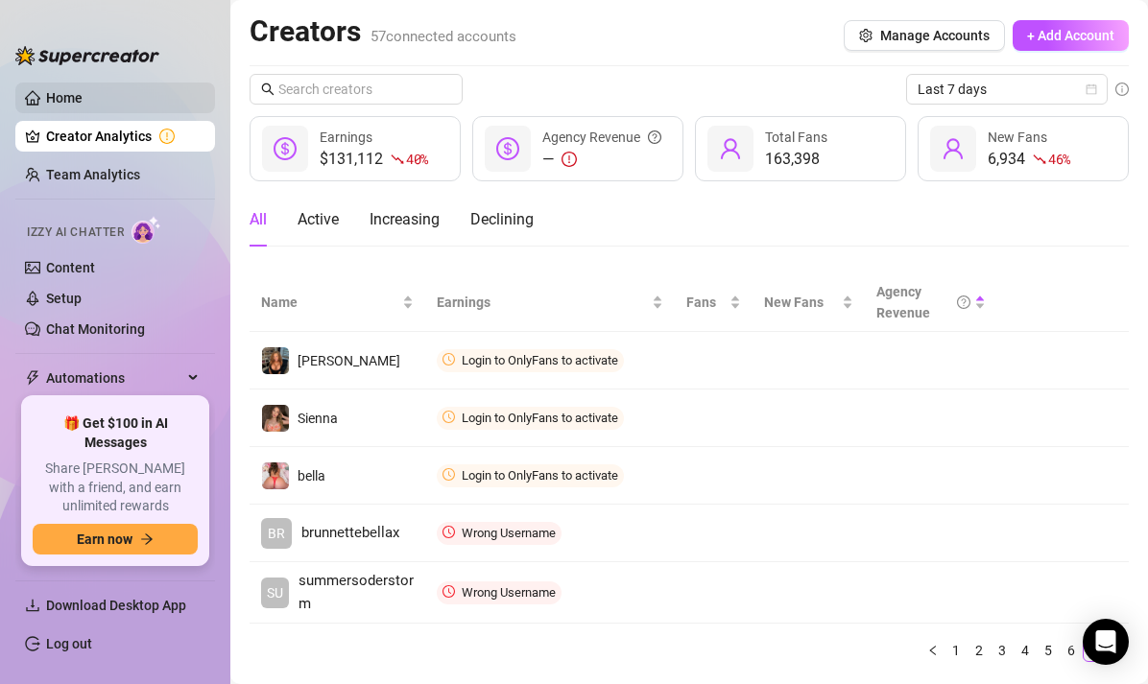
click at [83, 91] on link "Home" at bounding box center [64, 97] width 36 height 15
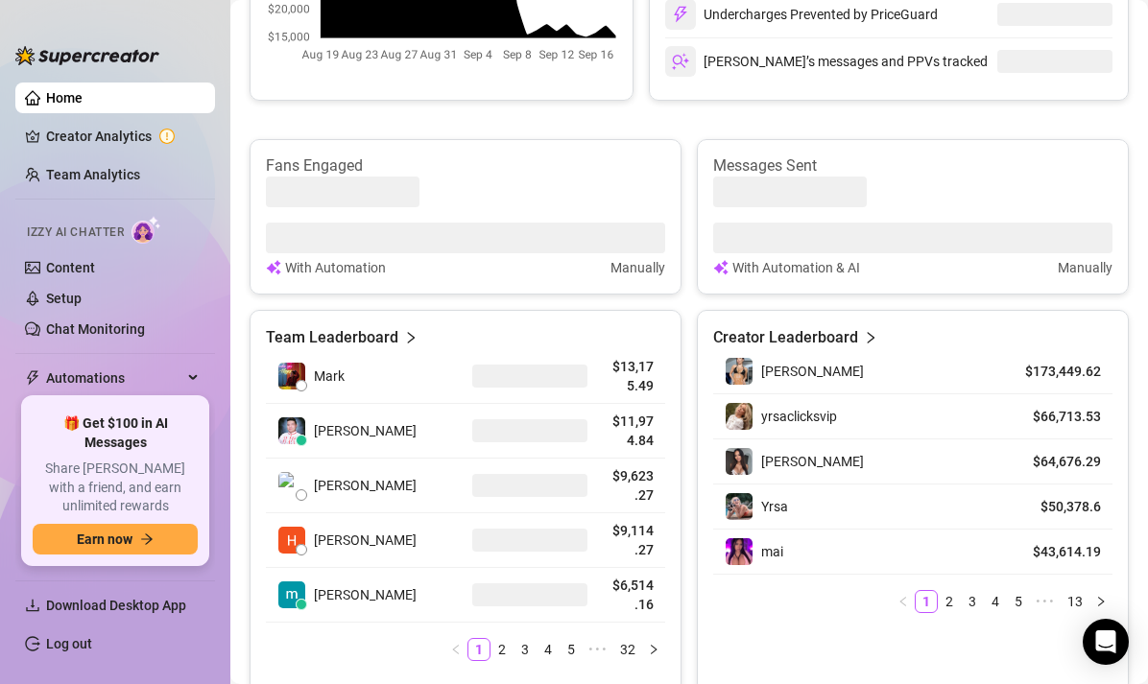
scroll to position [899, 0]
